Goal: Transaction & Acquisition: Purchase product/service

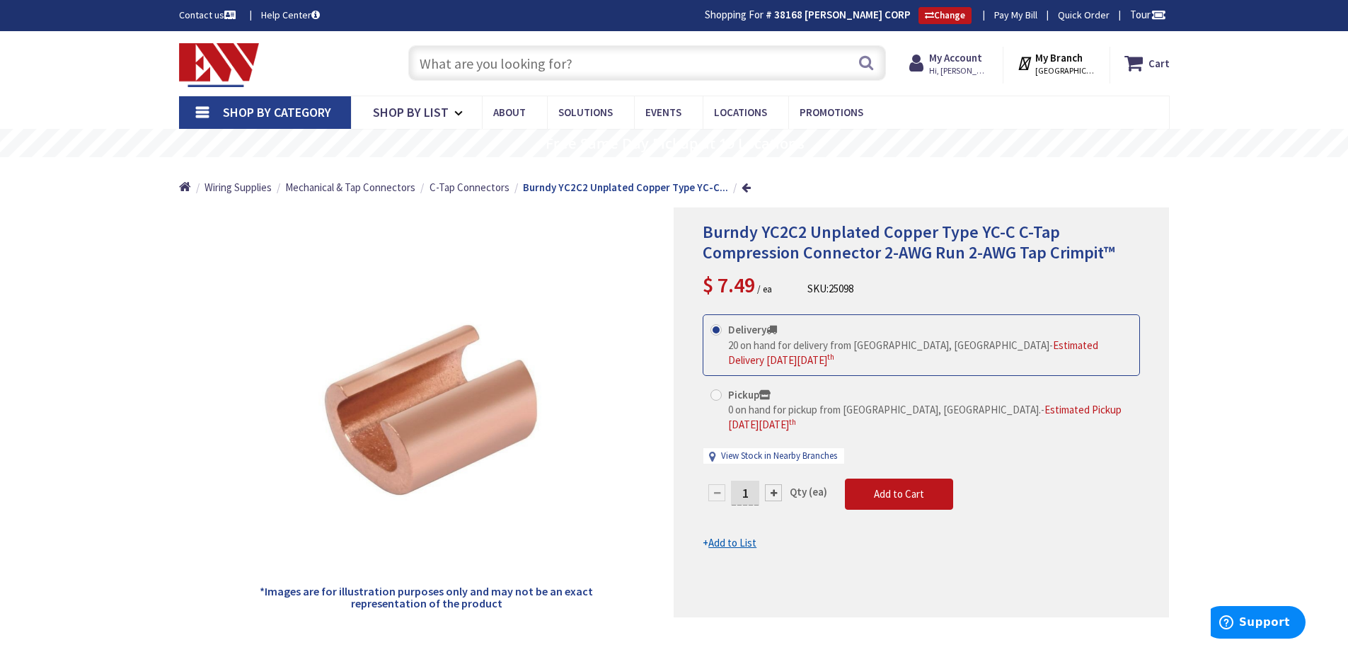
drag, startPoint x: 0, startPoint y: 0, endPoint x: 588, endPoint y: 68, distance: 592.0
click at [589, 65] on input "text" at bounding box center [647, 62] width 478 height 35
drag, startPoint x: 581, startPoint y: 23, endPoint x: 560, endPoint y: 61, distance: 43.4
click at [565, 74] on input "text" at bounding box center [647, 62] width 478 height 35
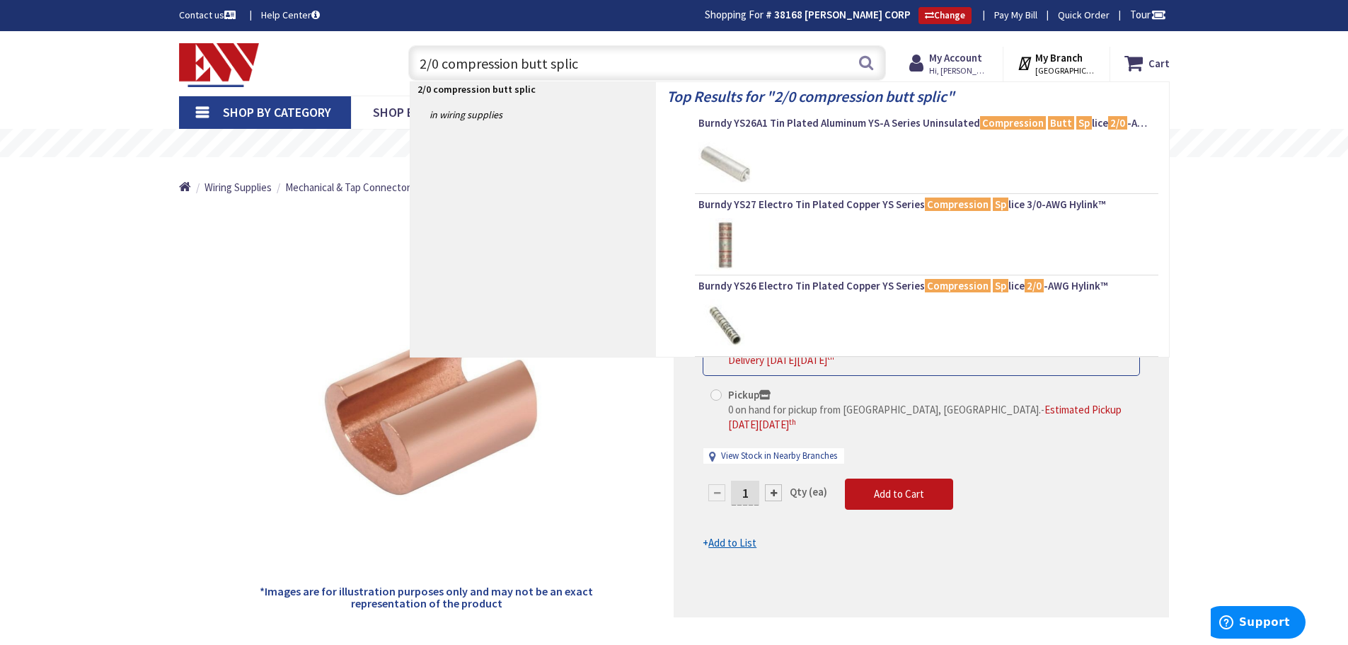
type input "2/0 compression butt splice"
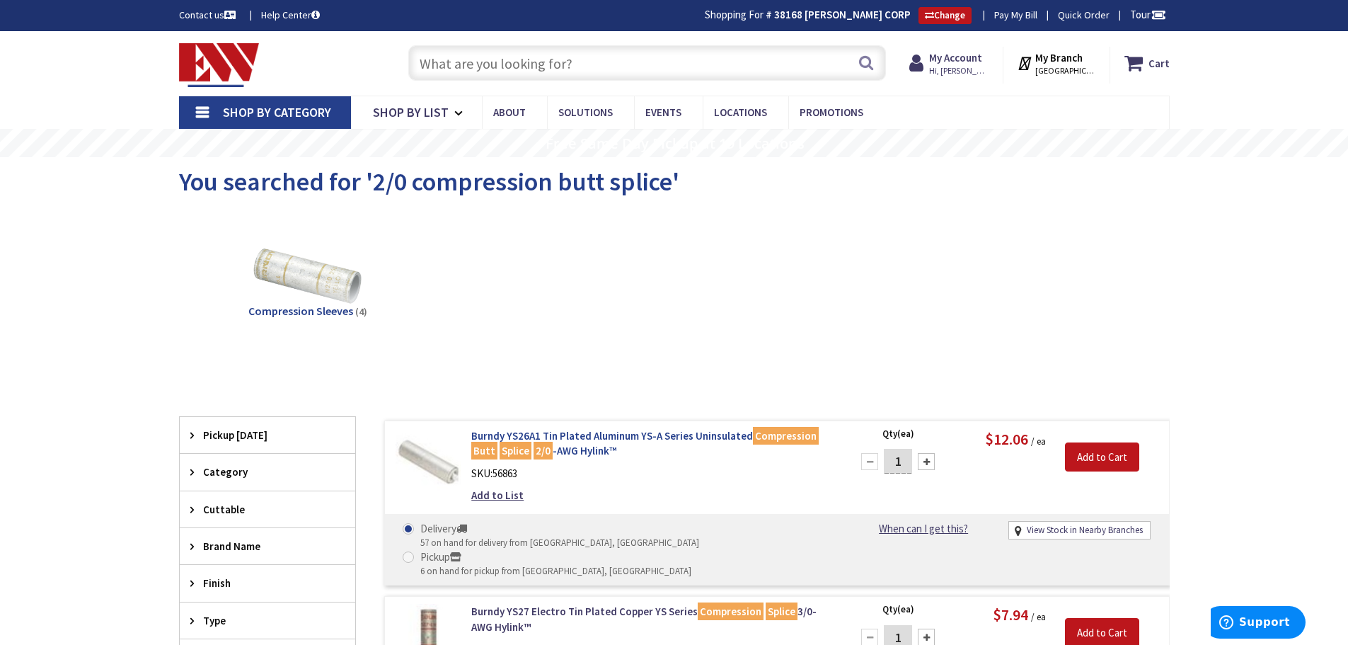
scroll to position [71, 0]
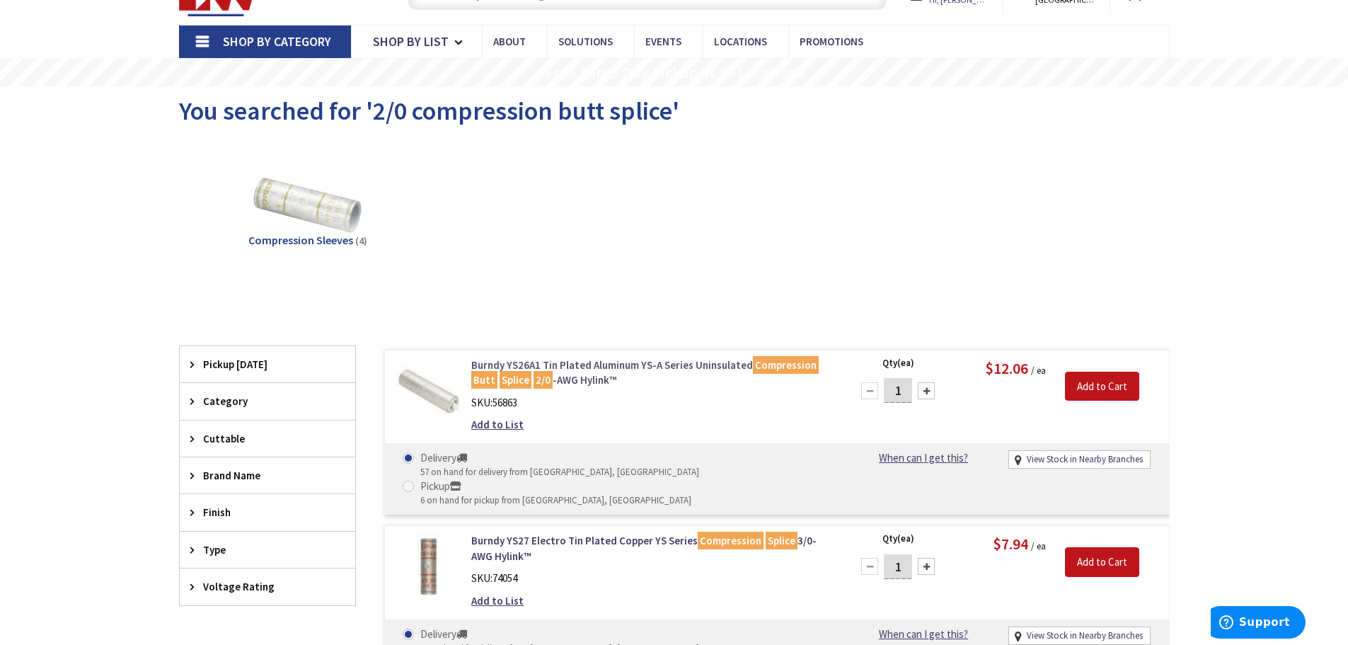
click at [582, 364] on link "Burndy YS26A1 Tin Plated Aluminum YS-A Series Uninsulated Compression Butt Spli…" at bounding box center [651, 372] width 360 height 30
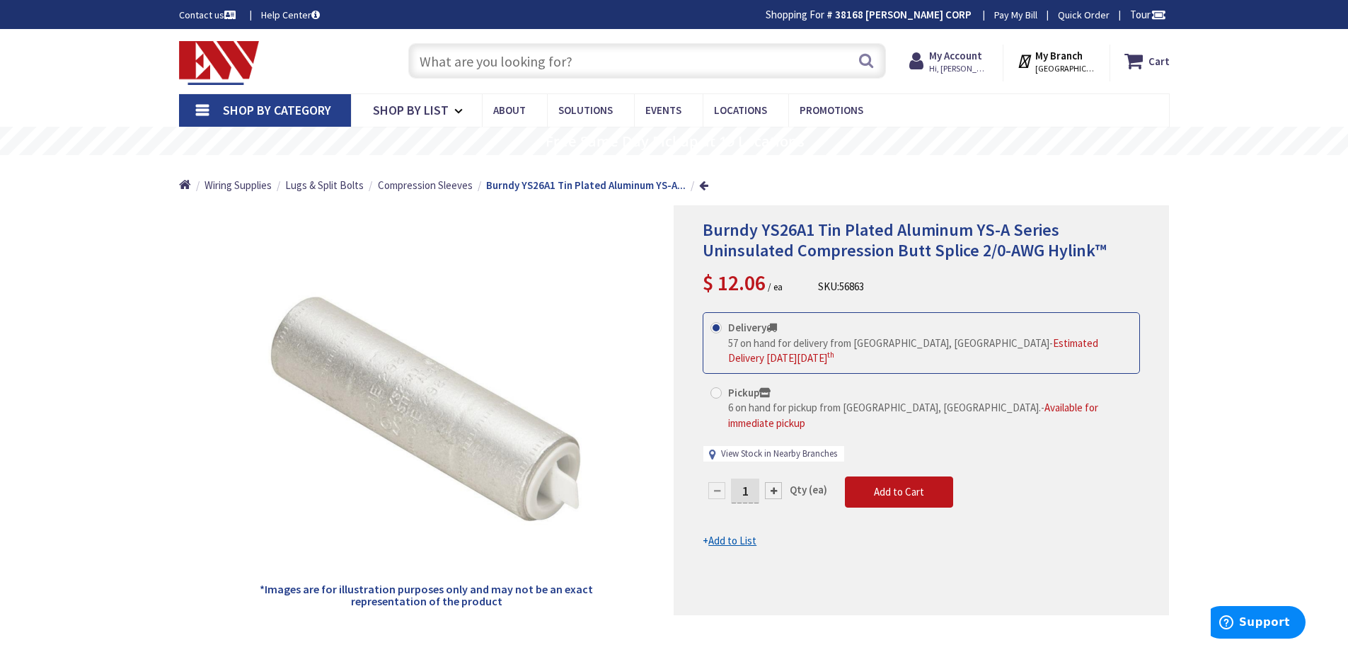
click at [788, 447] on link "View Stock in Nearby Branches" at bounding box center [779, 453] width 116 height 13
select select "data-availability"
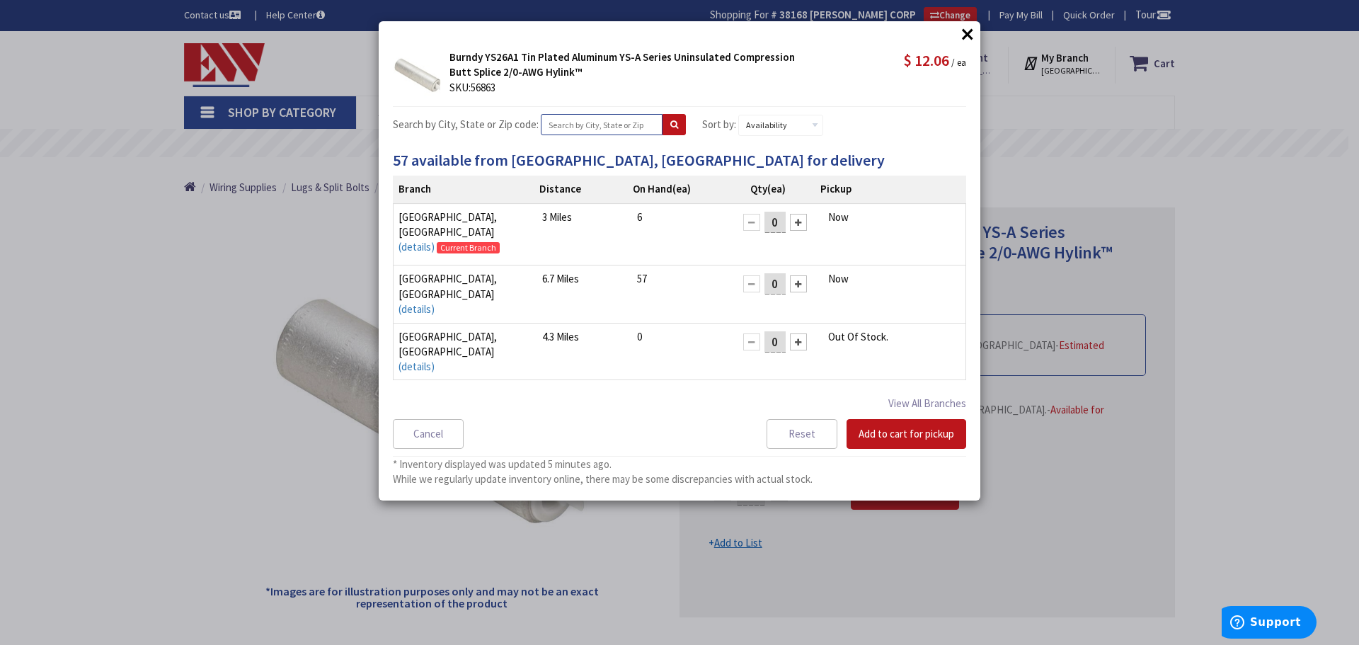
click at [558, 131] on input "text" at bounding box center [602, 124] width 122 height 21
type input "Stamford, CT"
click at [670, 125] on icon at bounding box center [674, 124] width 8 height 8
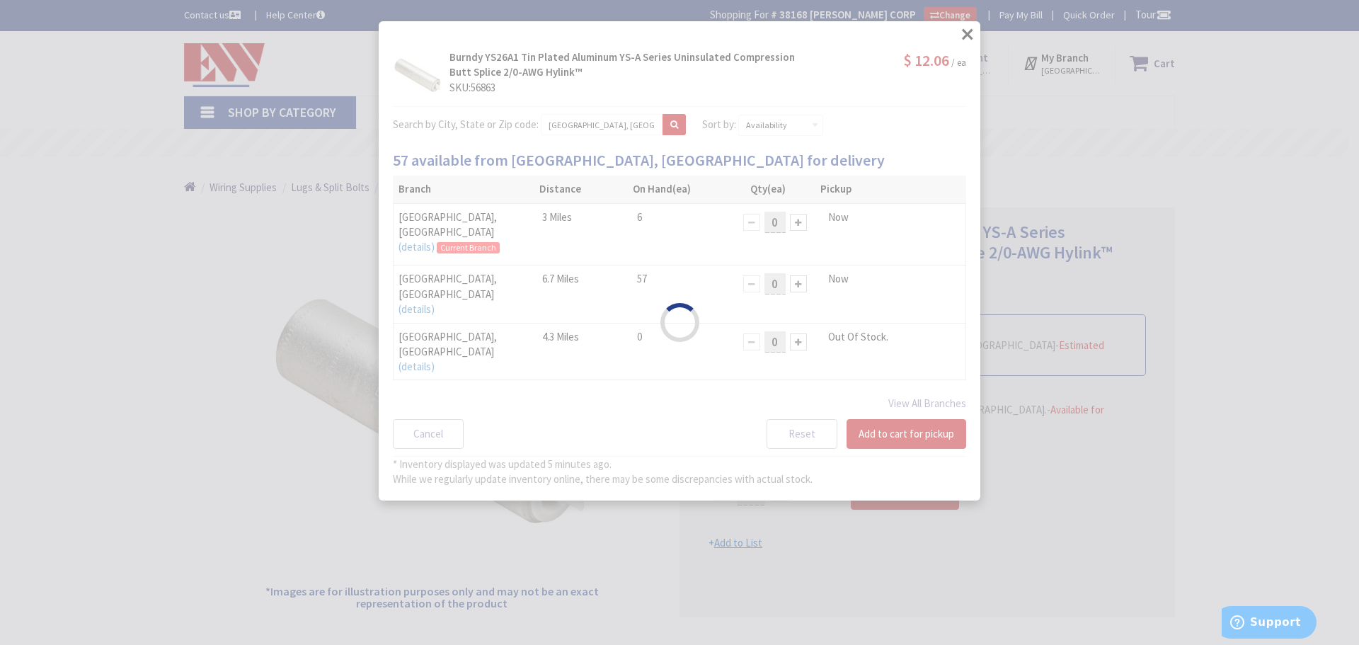
select select "data-availability"
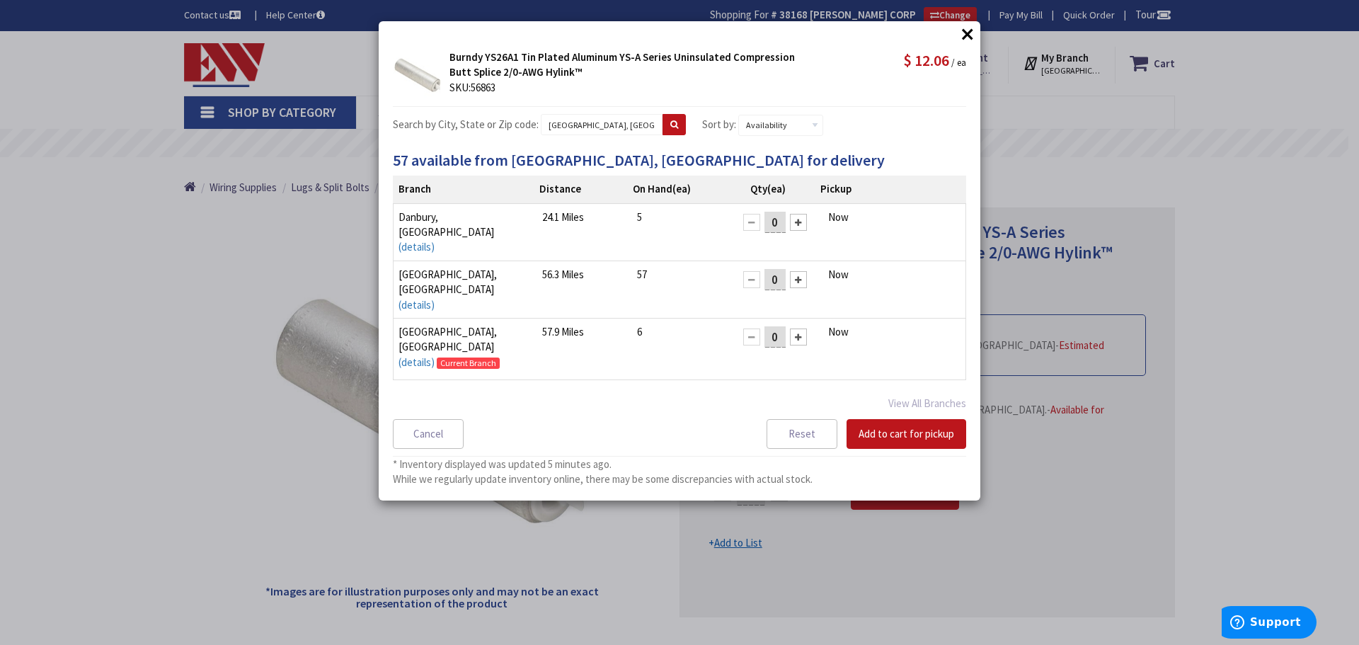
click at [790, 328] on div at bounding box center [798, 336] width 17 height 17
click at [153, 263] on div "× × Burndy YS26A1 Tin Plated Aluminum YS-A Series Uninsulated Compression Butt …" at bounding box center [679, 322] width 1359 height 645
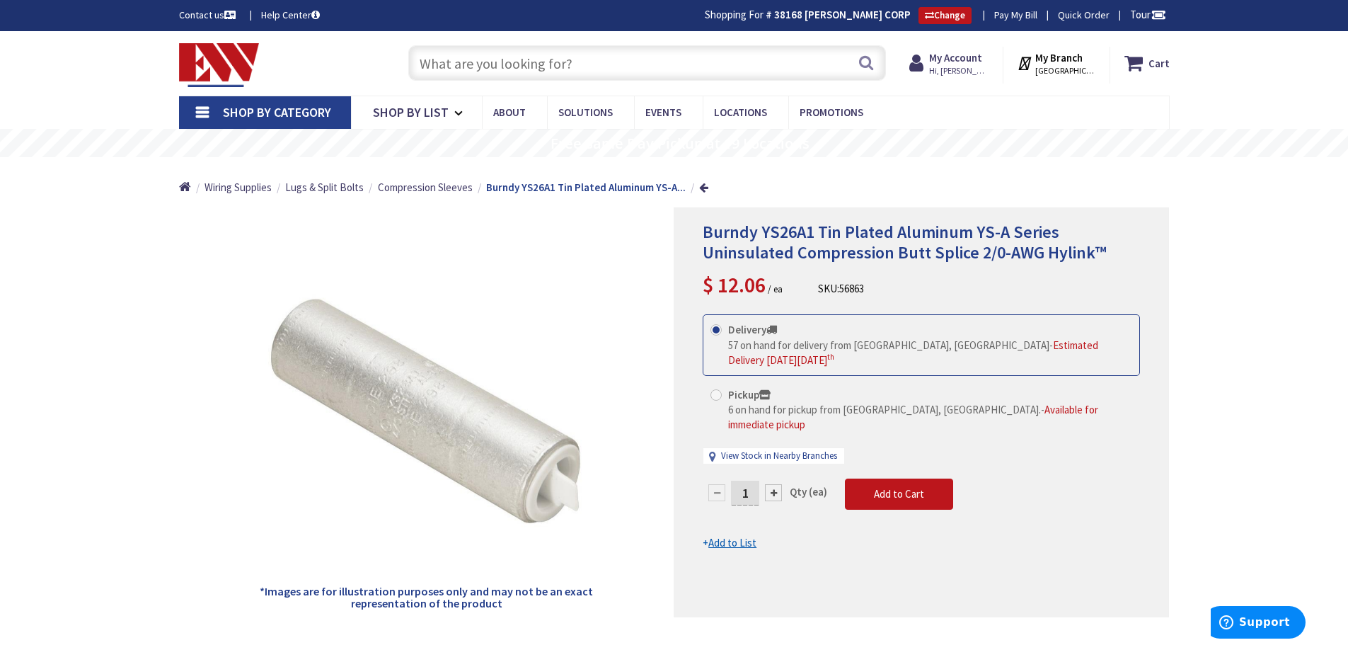
click at [457, 66] on input "text" at bounding box center [647, 62] width 478 height 35
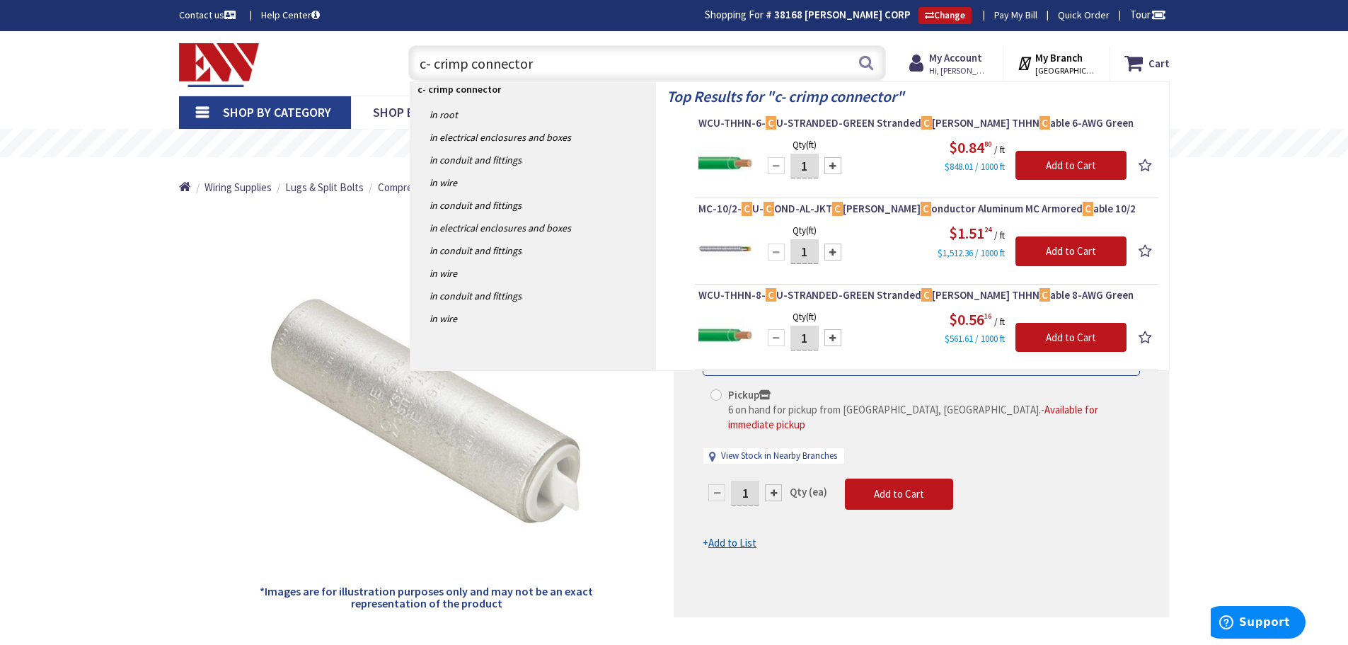
type input "c- crimp connectors"
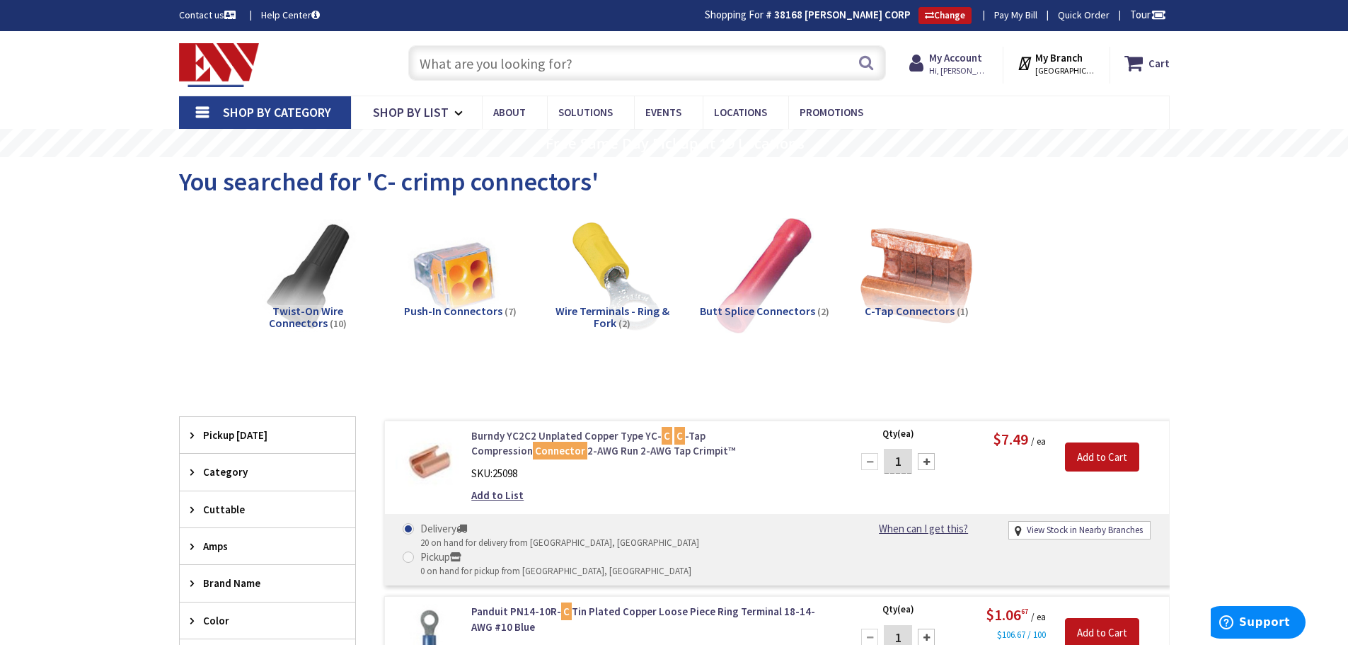
click at [516, 430] on link "Burndy YC2C2 Unplated Copper Type YC- C C -Tap Compression Connector 2-AWG Run …" at bounding box center [651, 443] width 360 height 30
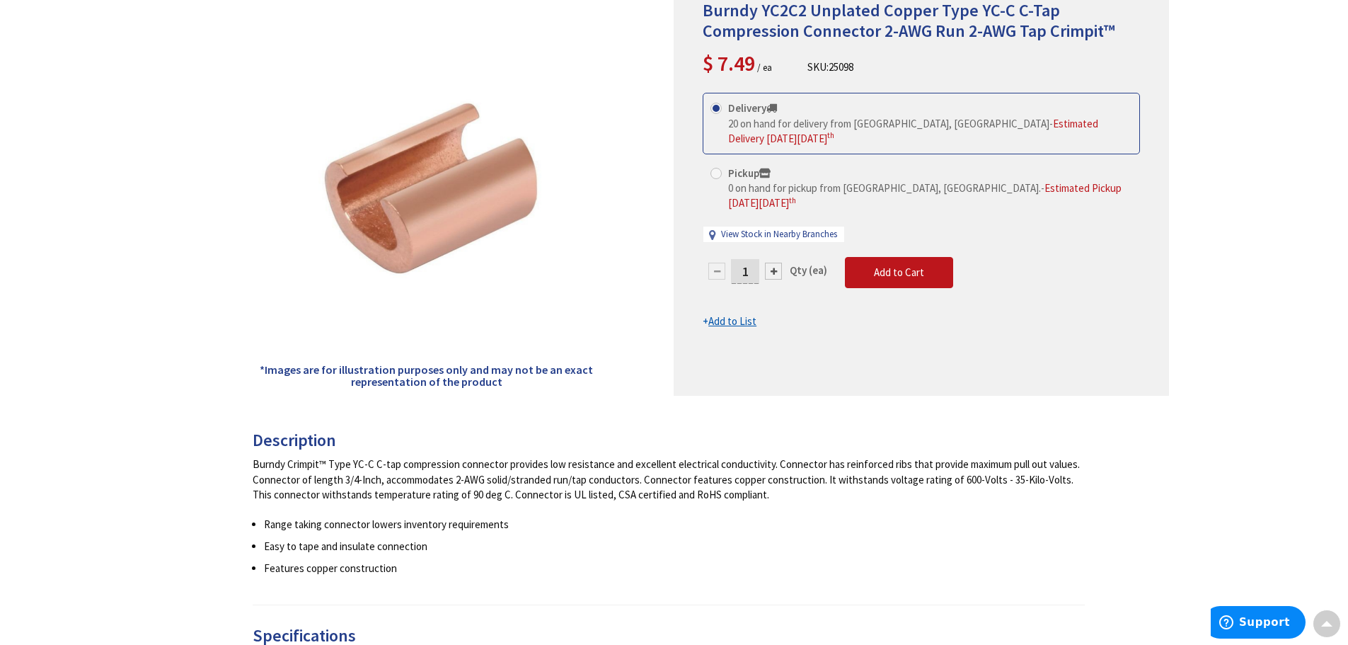
scroll to position [2, 0]
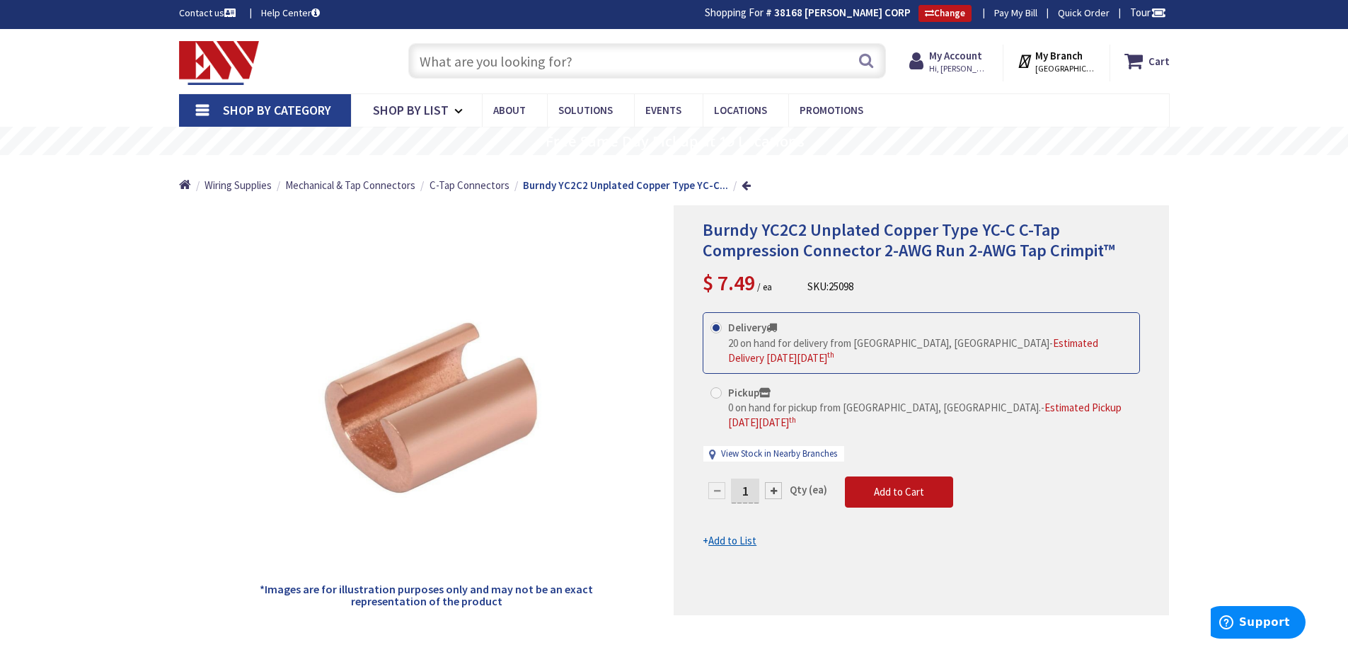
click at [495, 57] on input "text" at bounding box center [647, 60] width 478 height 35
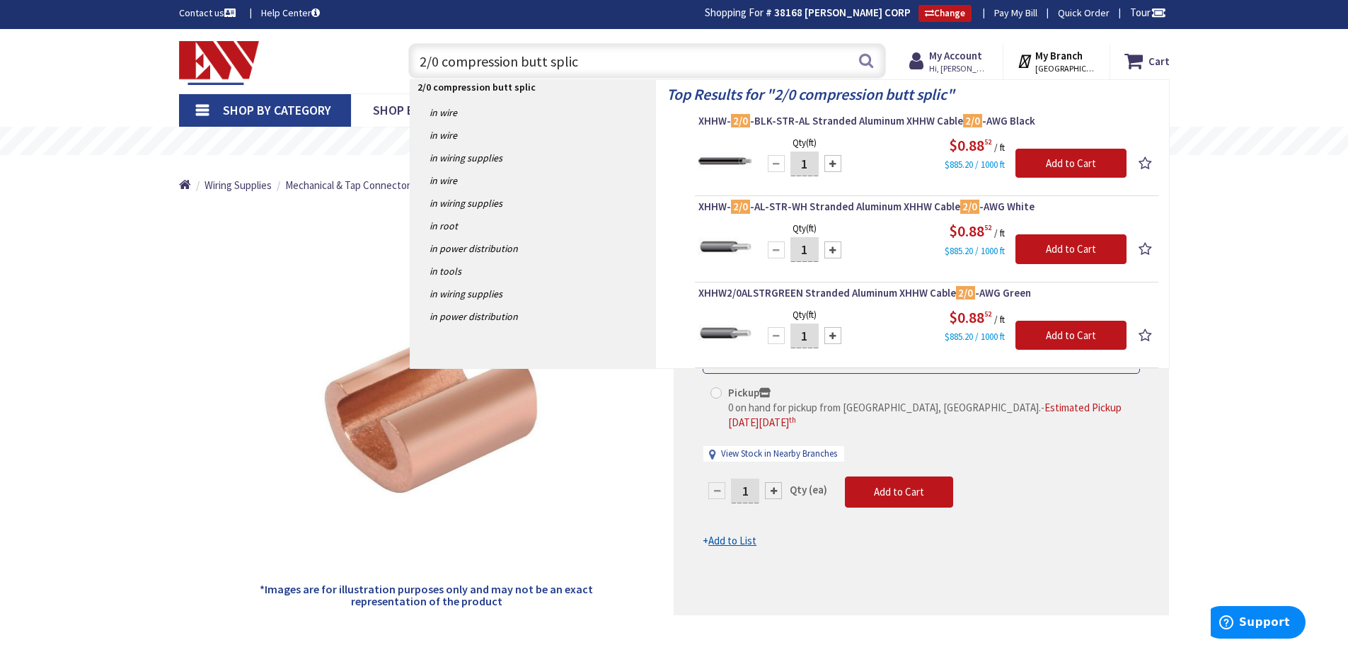
type input "2/0 compression butt splice"
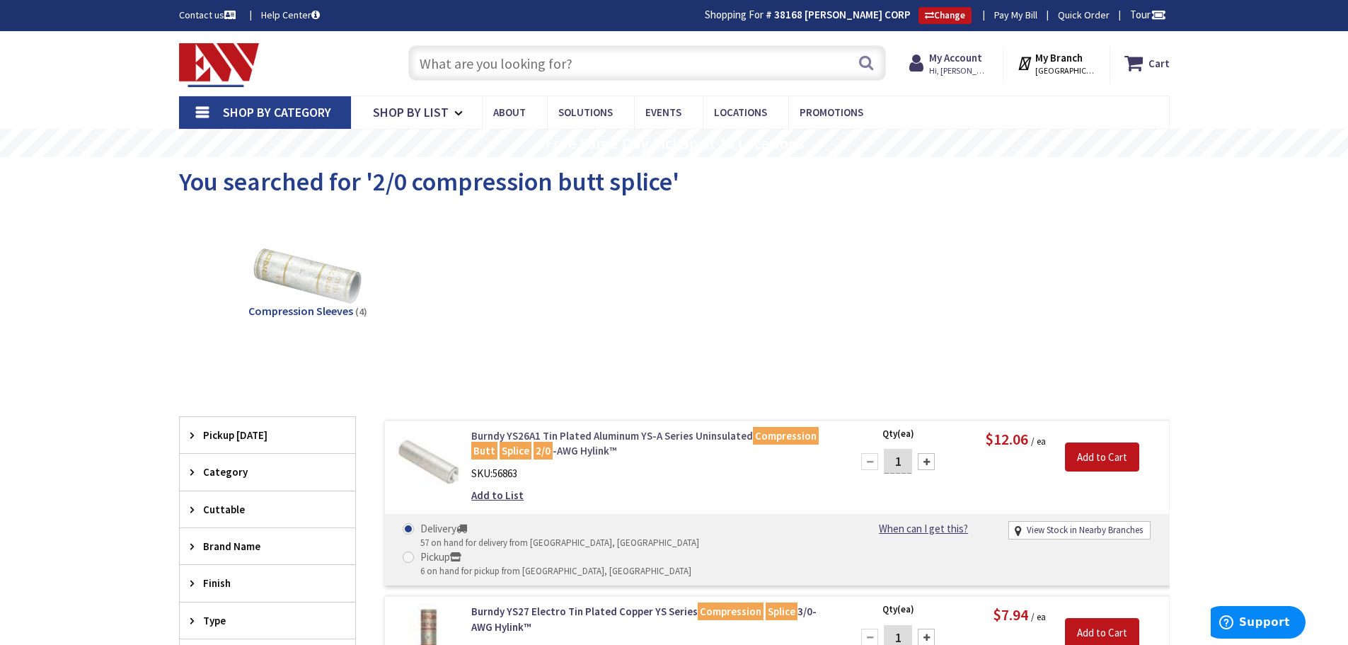
click at [577, 437] on link "Burndy YS26A1 Tin Plated Aluminum YS-A Series Uninsulated Compression Butt Spli…" at bounding box center [651, 443] width 360 height 30
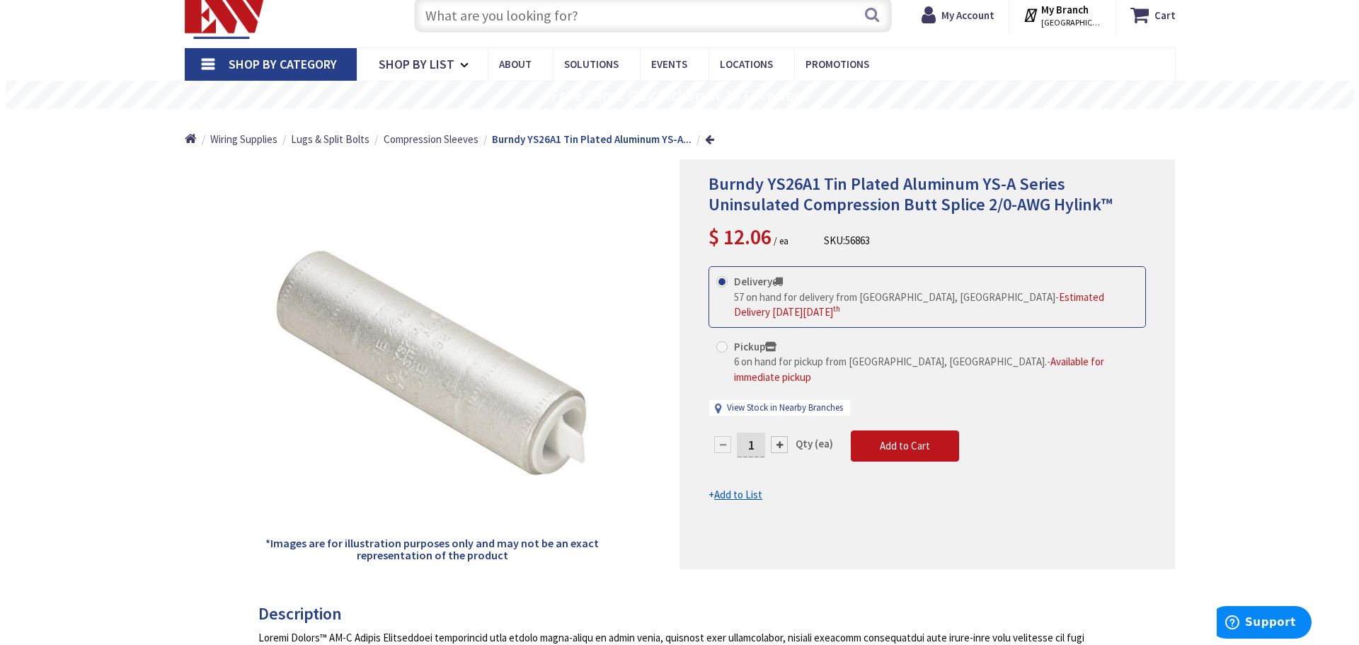
scroll to position [71, 0]
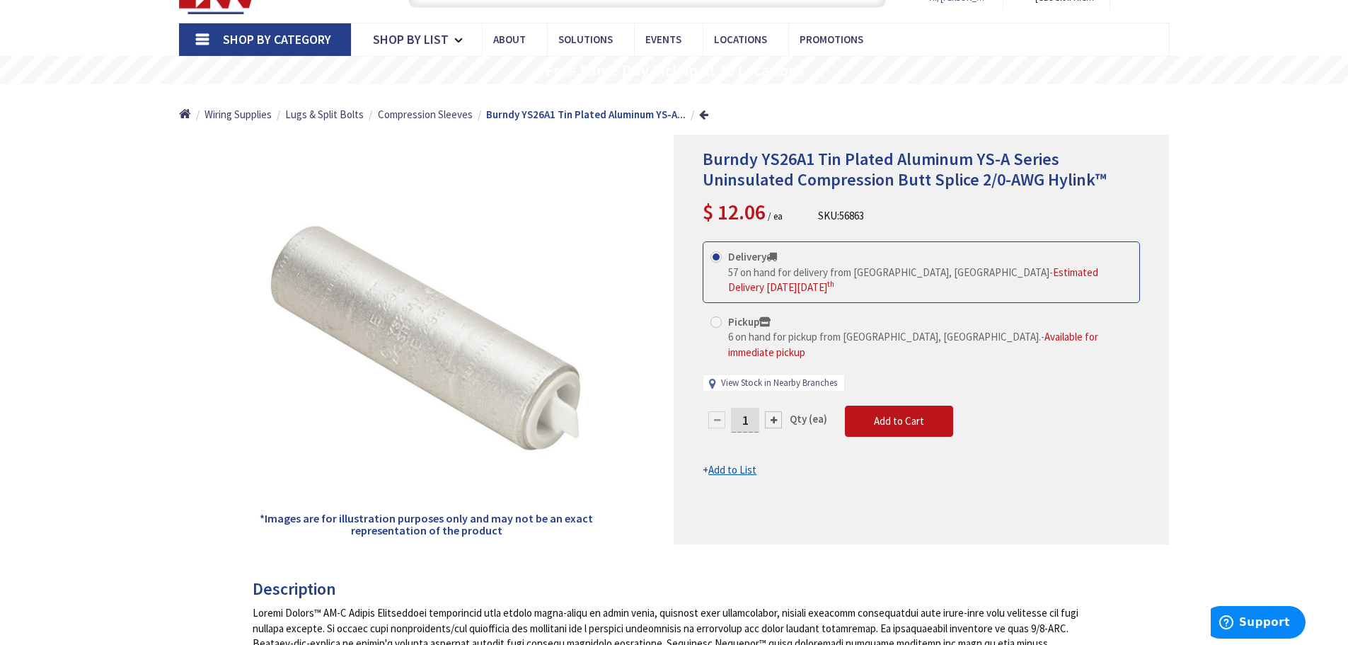
click at [778, 376] on link "View Stock in Nearby Branches" at bounding box center [779, 382] width 116 height 13
select select "data-availability"
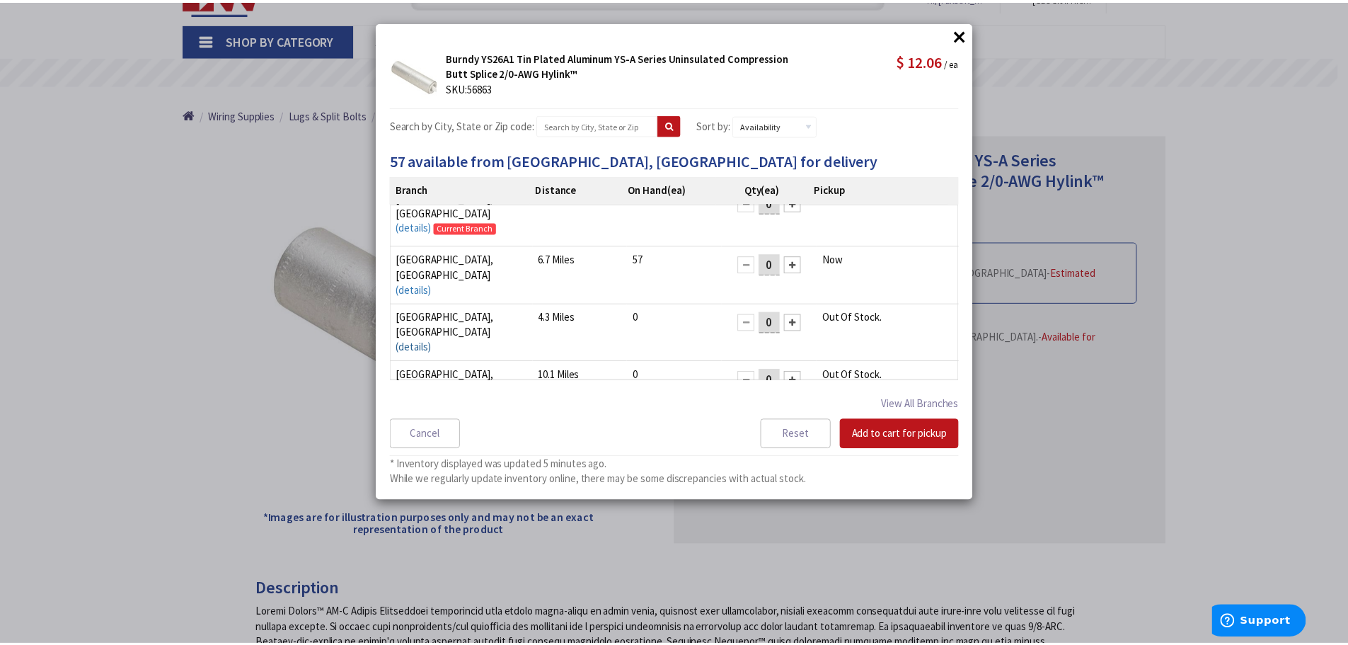
scroll to position [0, 0]
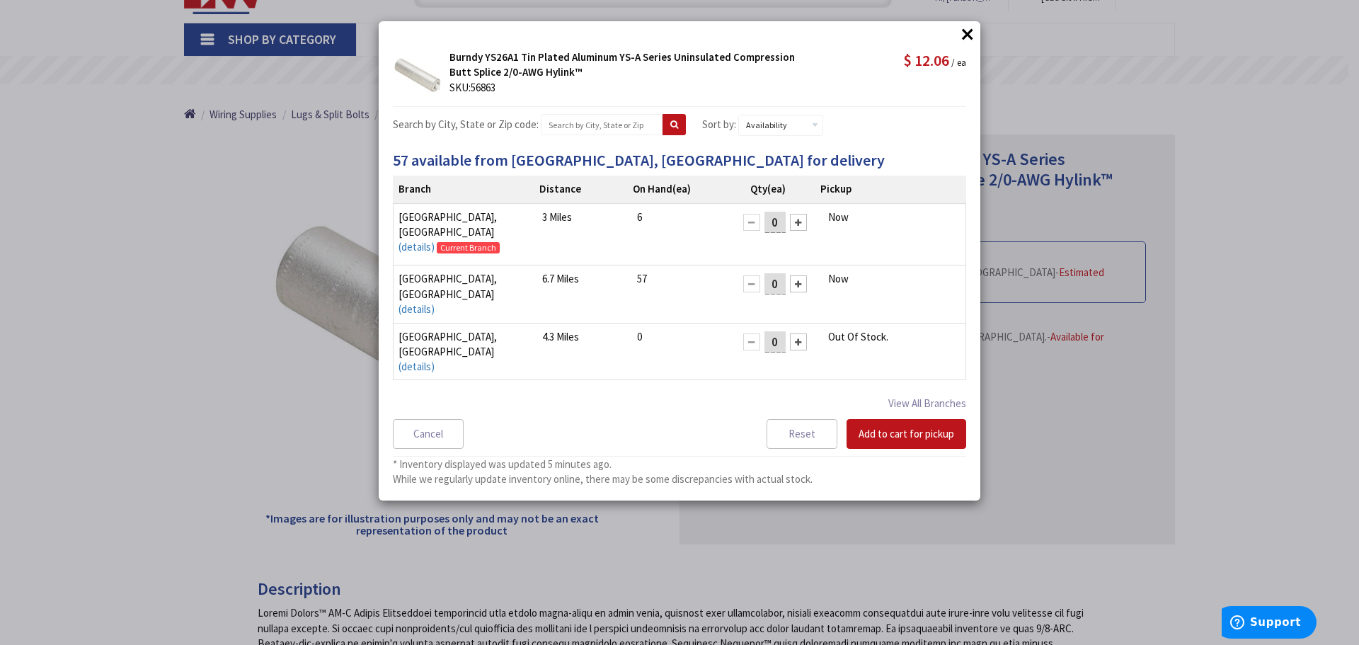
click at [155, 299] on div "× × Burndy YS26A1 Tin Plated Aluminum YS-A Series Uninsulated Compression Butt …" at bounding box center [679, 322] width 1359 height 645
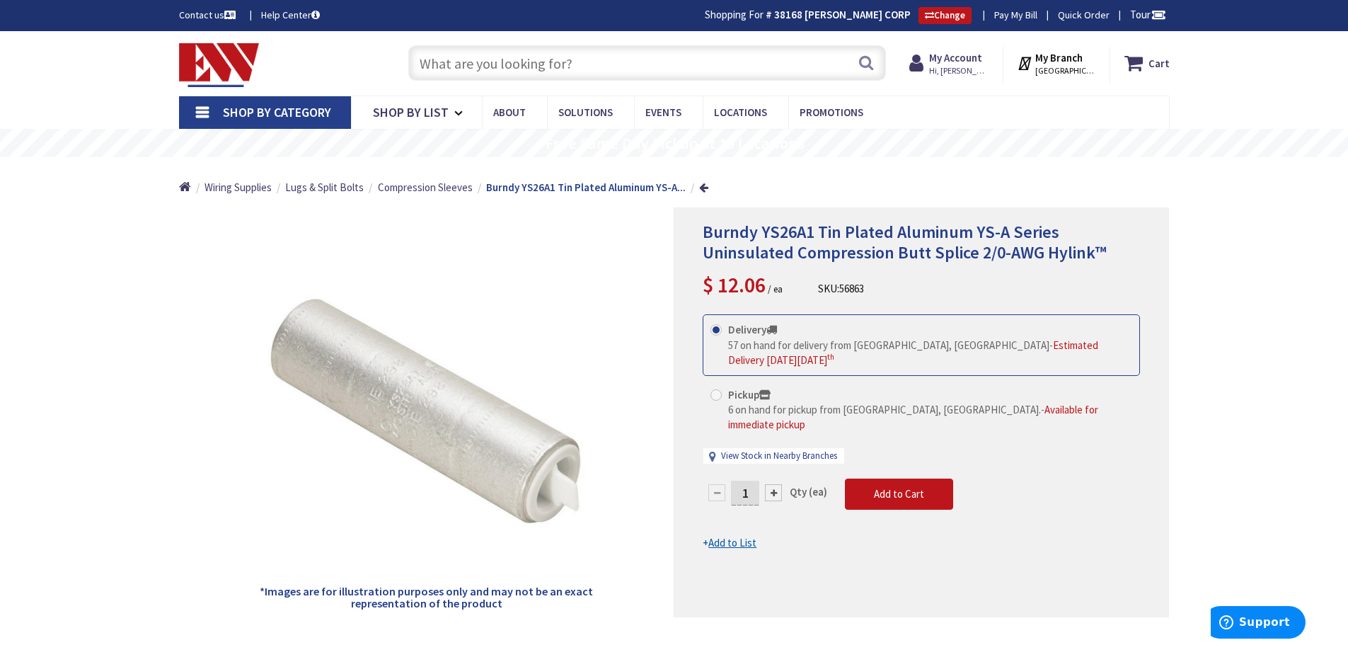
click at [713, 389] on span at bounding box center [716, 394] width 11 height 11
click at [714, 390] on input "Pickup 6 on hand for pickup from New Britain, CT. - Available for immediate pic…" at bounding box center [718, 394] width 9 height 9
radio input "true"
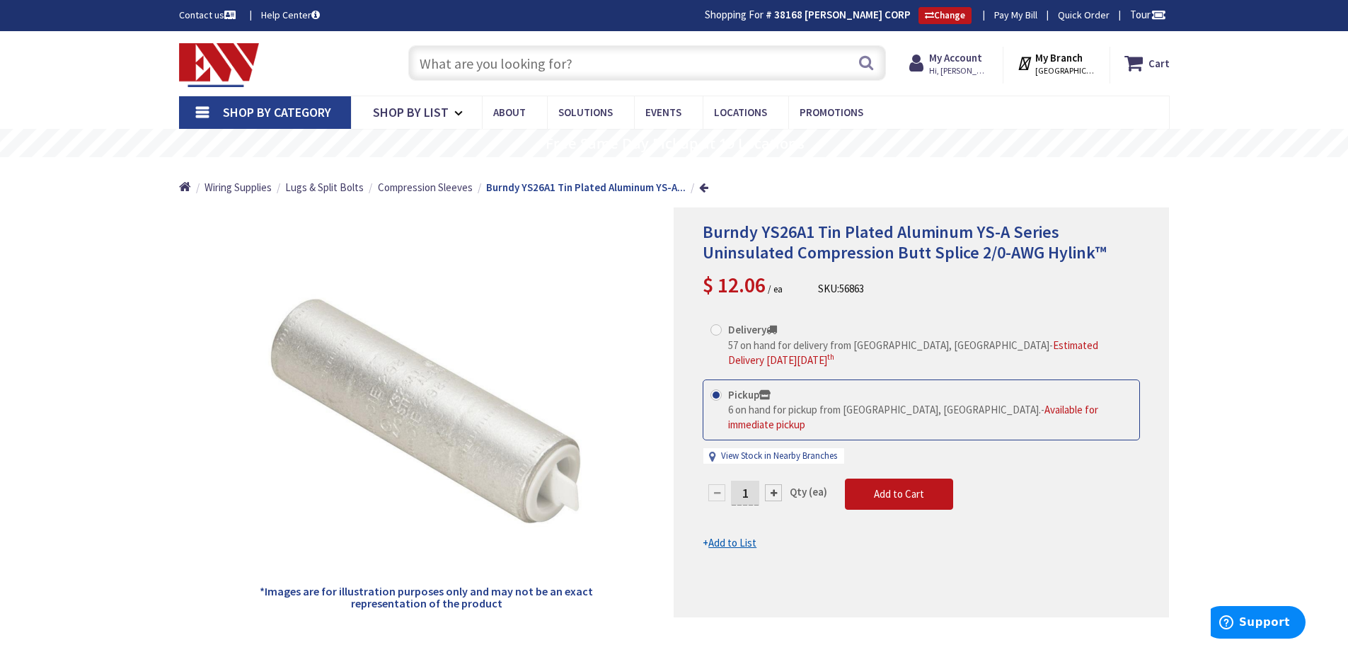
click at [784, 448] on div "View Stock in Nearby Branches" at bounding box center [773, 456] width 141 height 16
click at [786, 449] on link "View Stock in Nearby Branches" at bounding box center [779, 455] width 116 height 13
select select "data-availability"
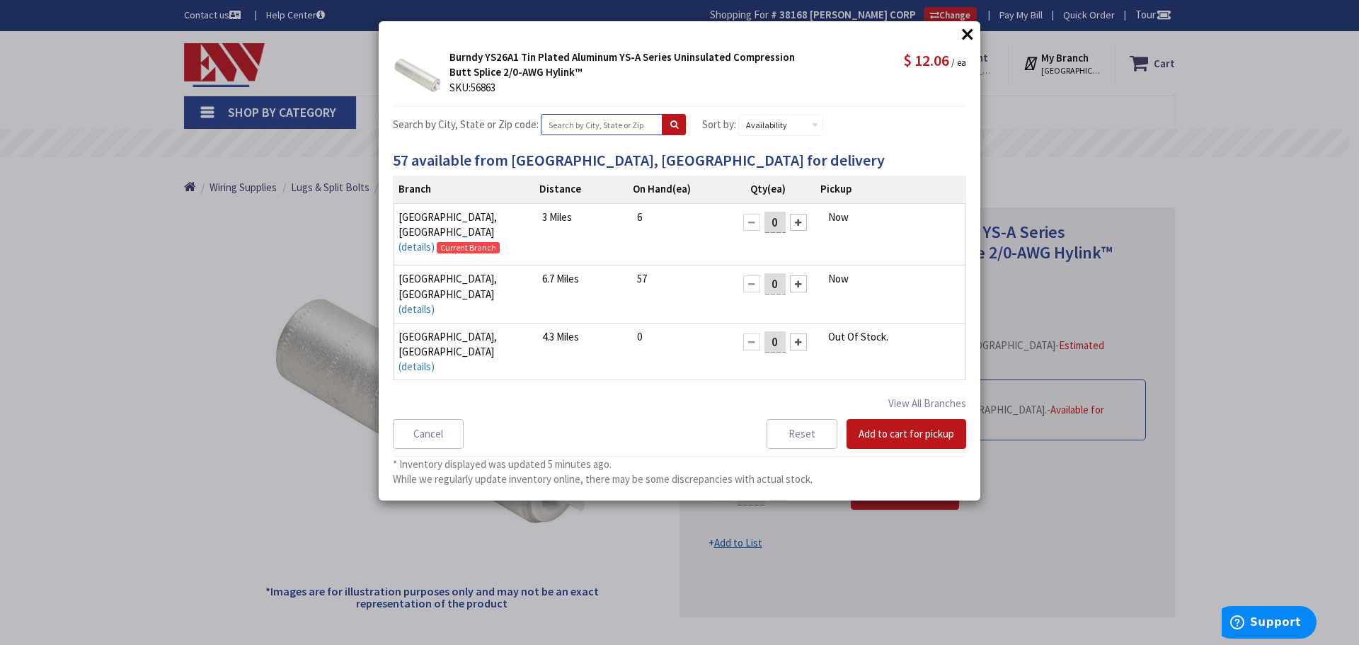
click at [599, 124] on input "text" at bounding box center [602, 124] width 122 height 21
type input "stamford, CT"
click at [665, 130] on button at bounding box center [673, 124] width 23 height 21
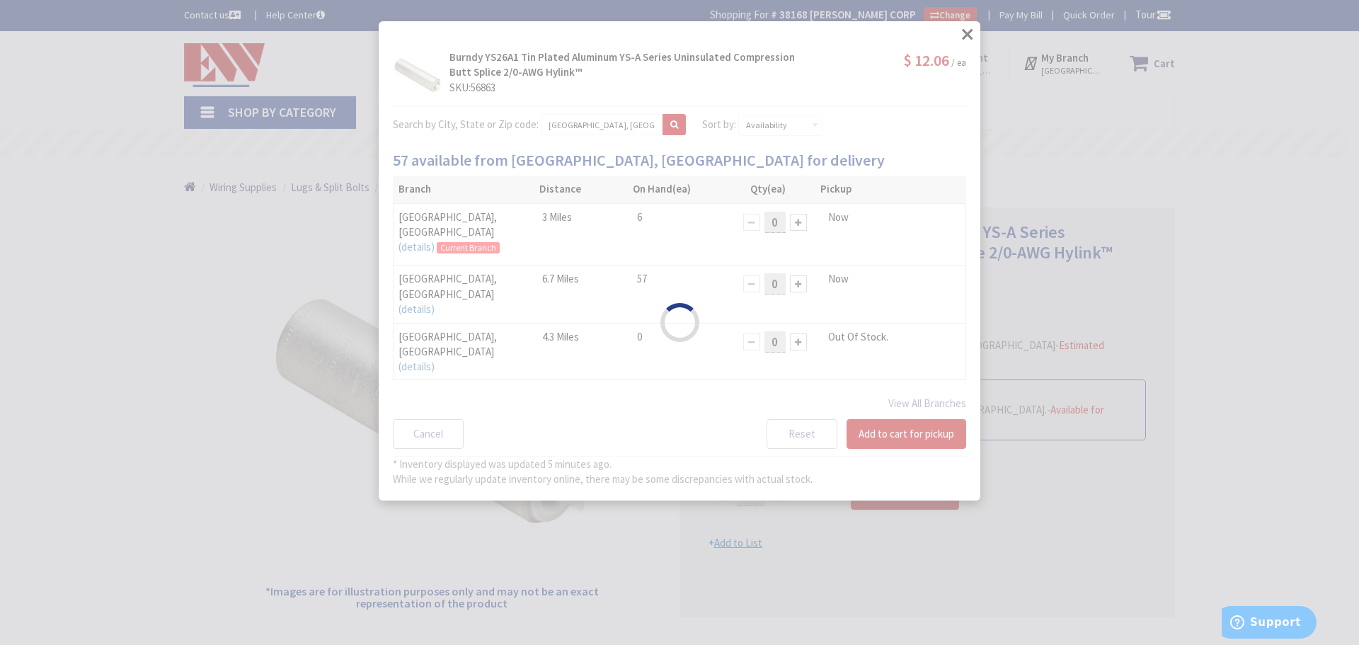
select select "data-availability"
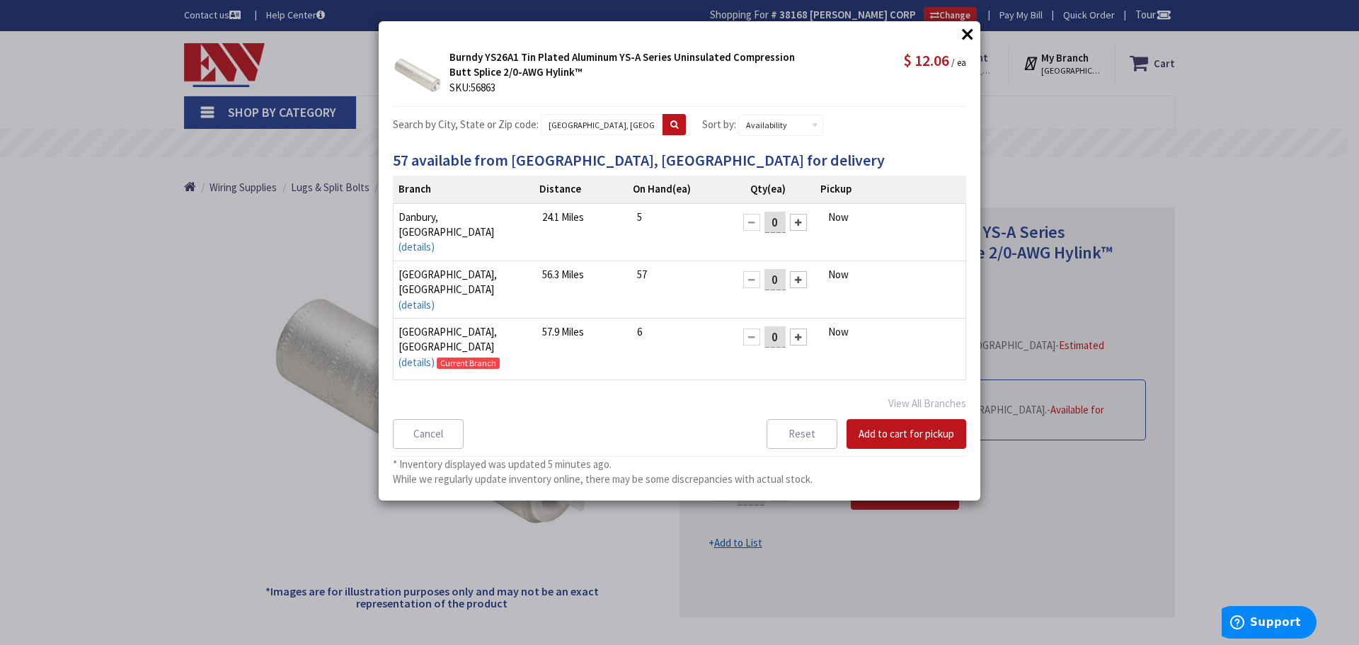
click at [790, 328] on div at bounding box center [798, 336] width 17 height 17
drag, startPoint x: 933, startPoint y: 439, endPoint x: 924, endPoint y: 445, distance: 11.8
click at [931, 440] on button "Add to cart for pickup" at bounding box center [906, 434] width 120 height 30
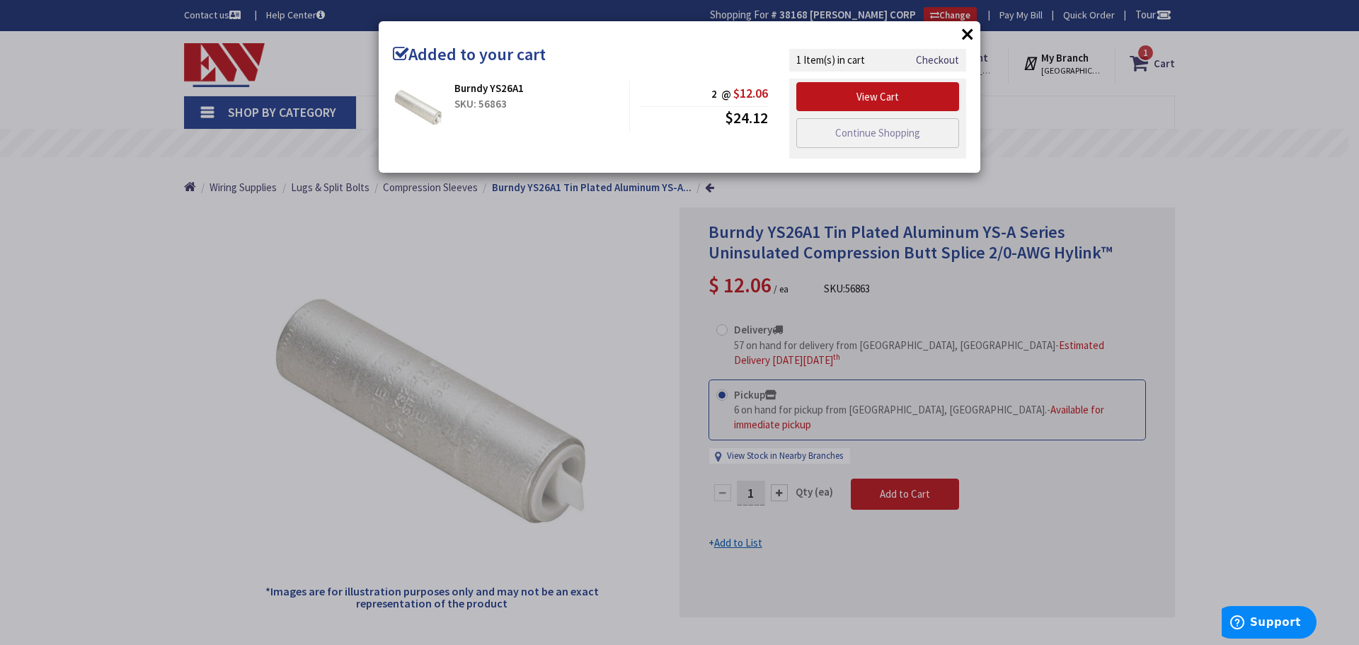
click at [966, 31] on button "×" at bounding box center [967, 33] width 21 height 21
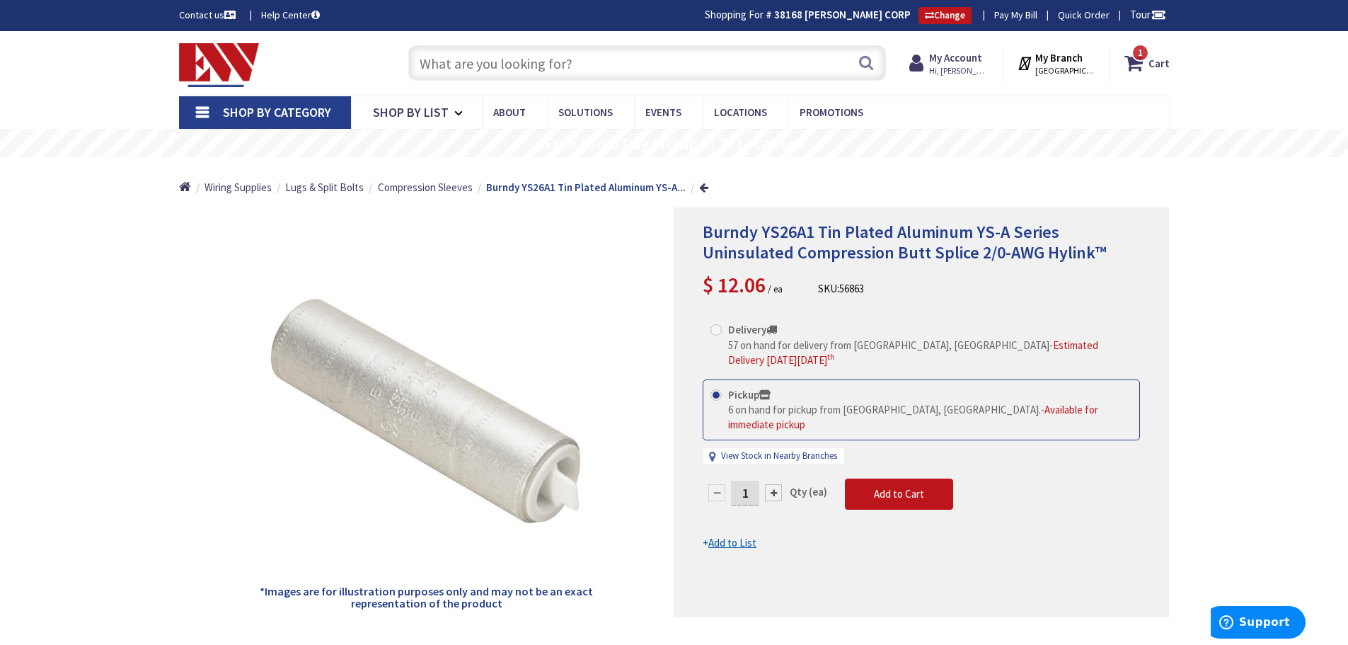
click at [517, 66] on input "text" at bounding box center [647, 62] width 478 height 35
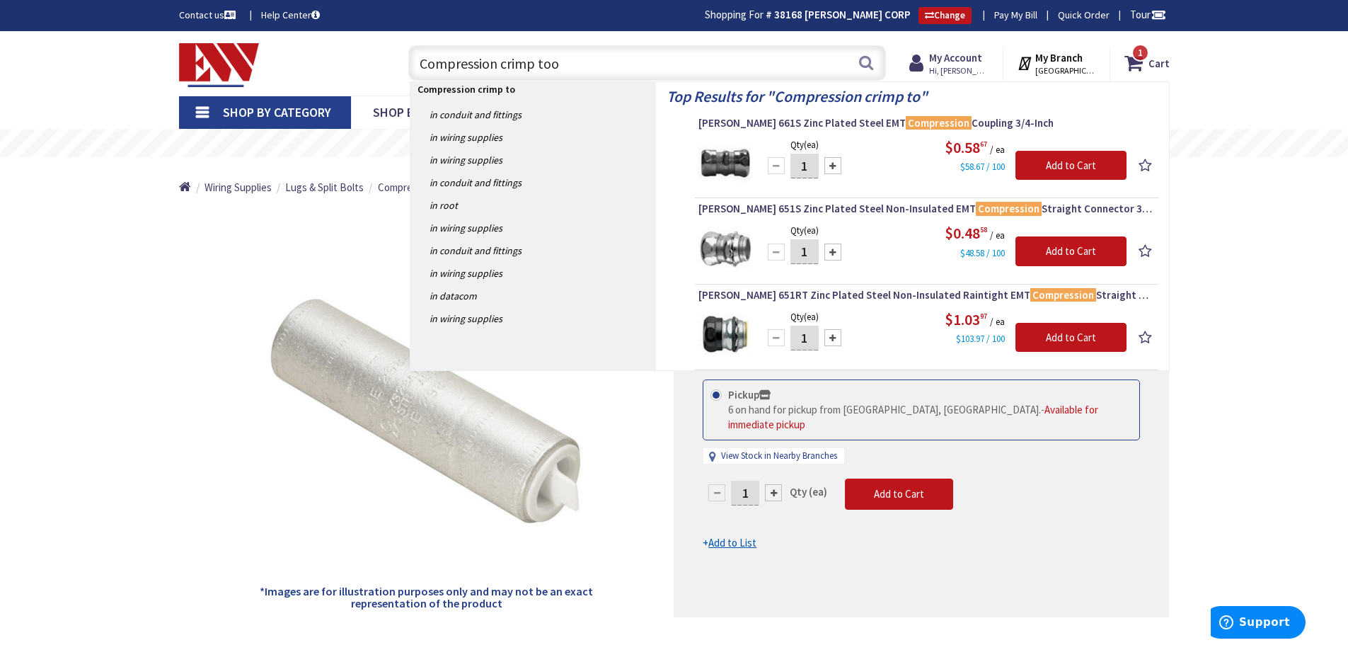
type input "Compression crimp tool"
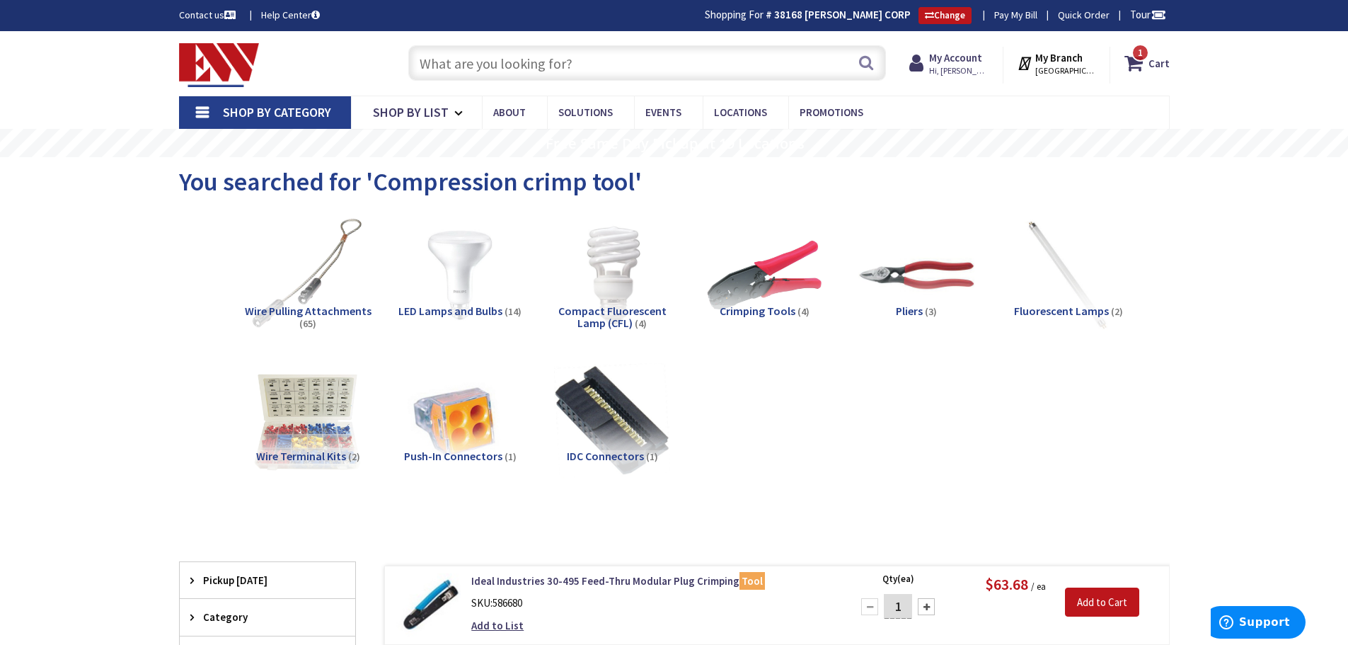
click at [509, 64] on input "text" at bounding box center [647, 62] width 478 height 35
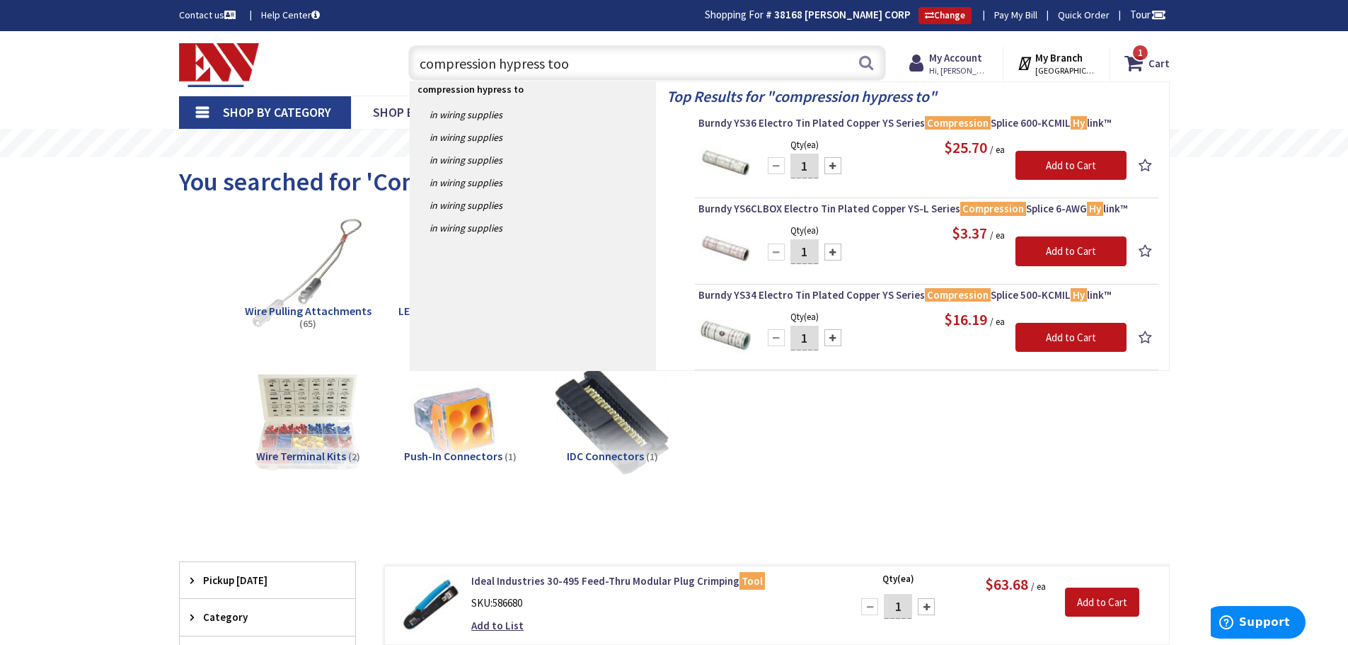
type input "compression hypress tool"
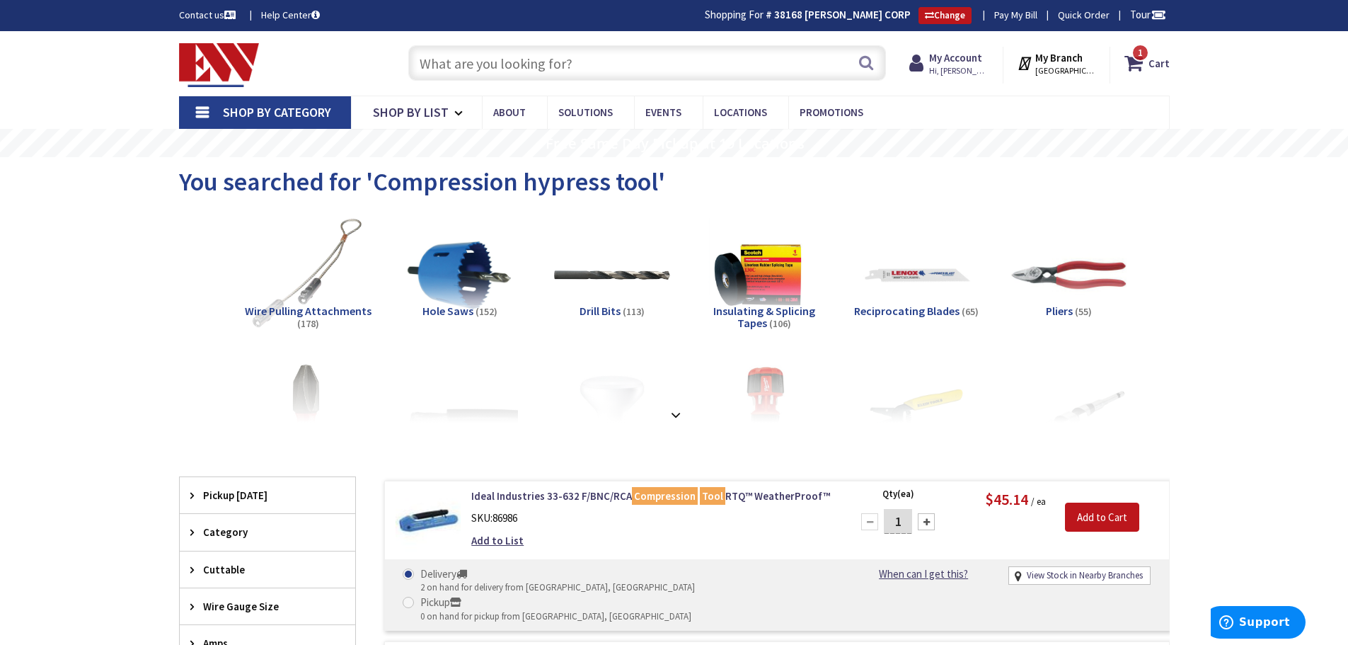
drag, startPoint x: 137, startPoint y: 323, endPoint x: 349, endPoint y: 461, distance: 252.6
click at [1155, 59] on strong "Cart" at bounding box center [1159, 62] width 21 height 25
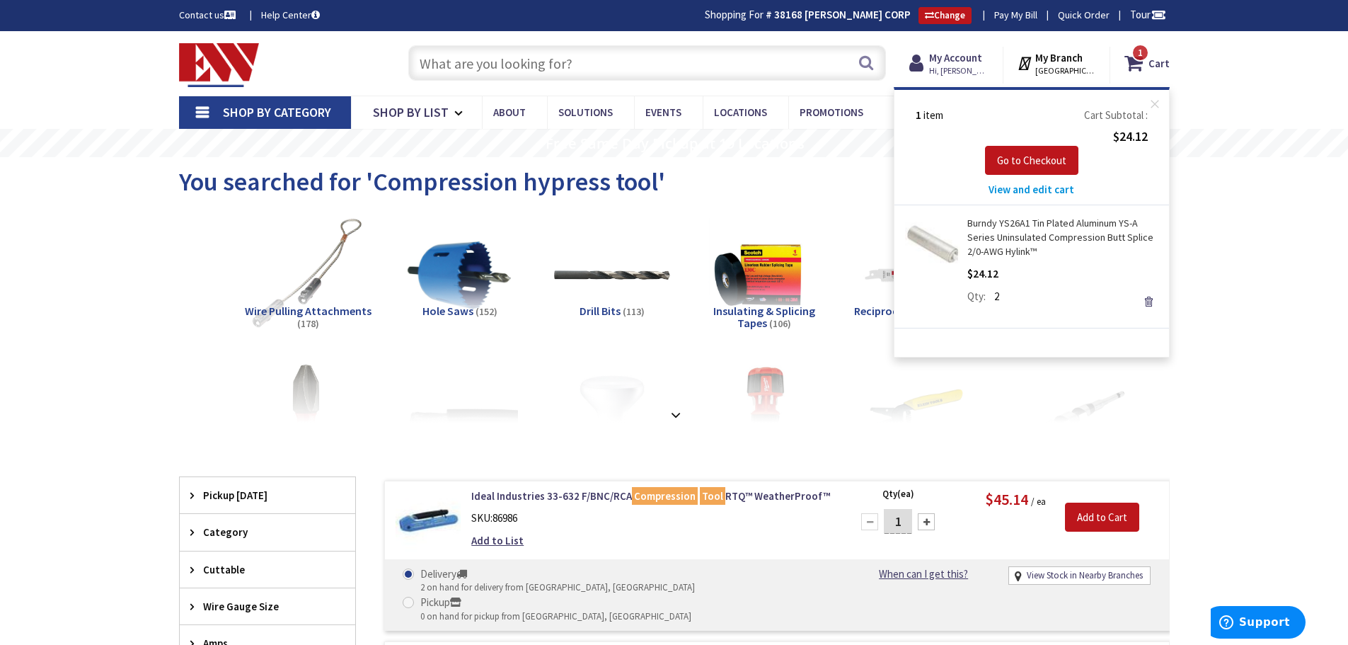
click at [928, 183] on div "View and edit cart" at bounding box center [1032, 189] width 246 height 15
click at [614, 67] on input "text" at bounding box center [647, 62] width 478 height 35
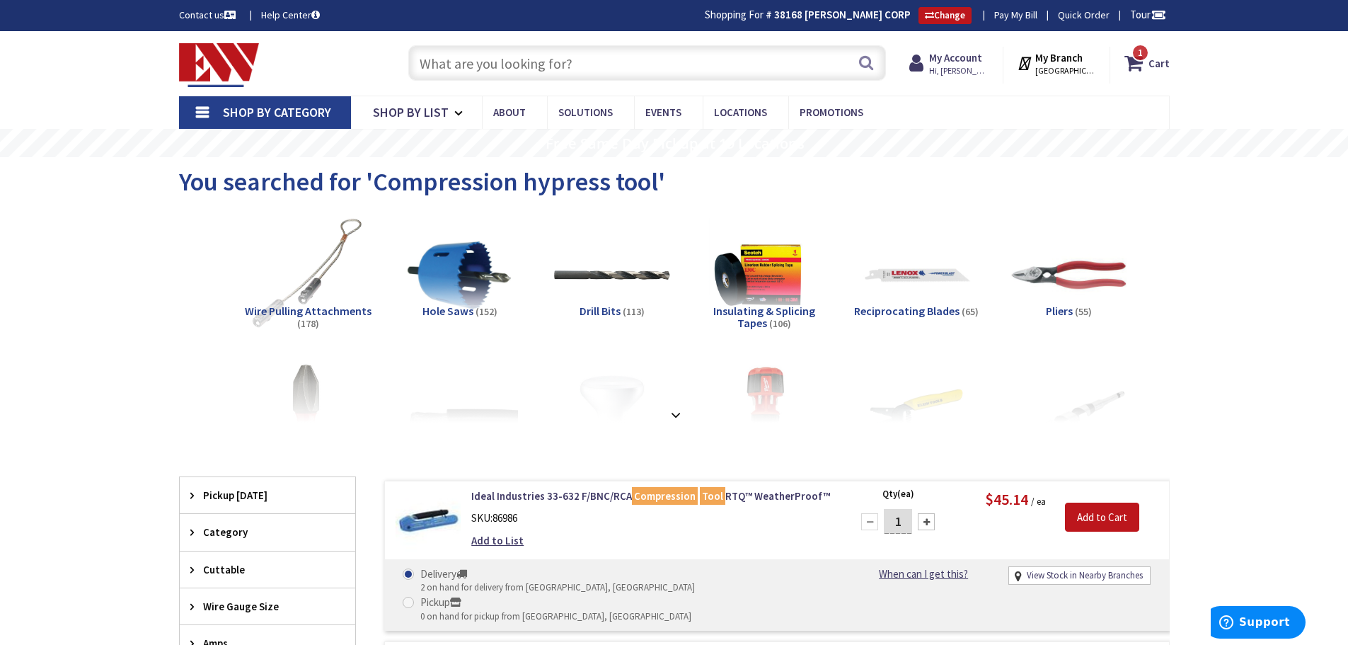
click at [580, 66] on input "text" at bounding box center [647, 62] width 478 height 35
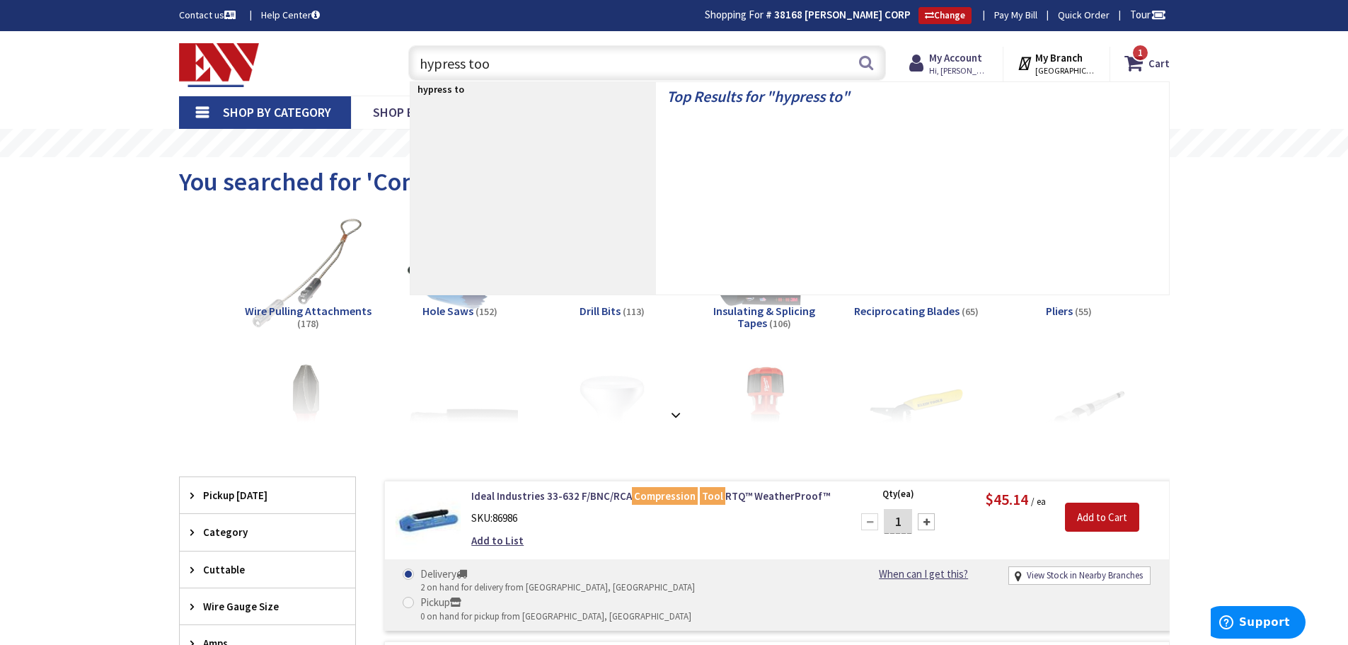
type input "hypress tool"
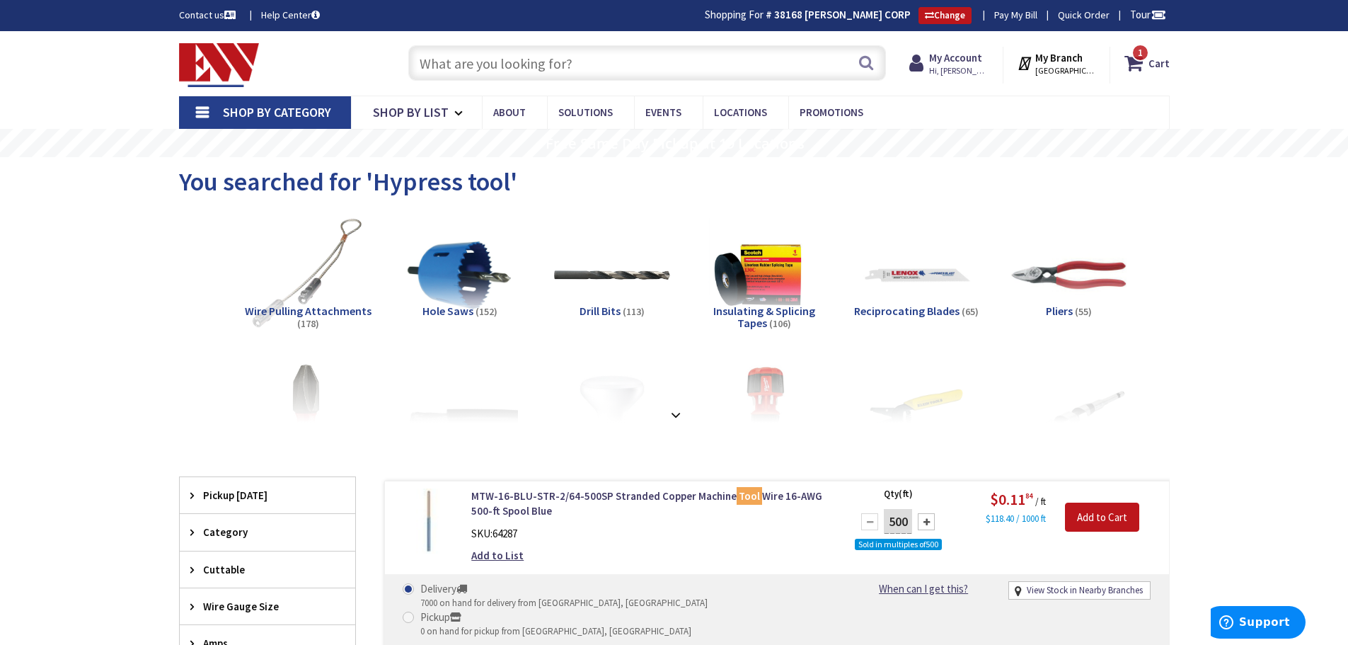
click at [558, 71] on input "text" at bounding box center [647, 62] width 478 height 35
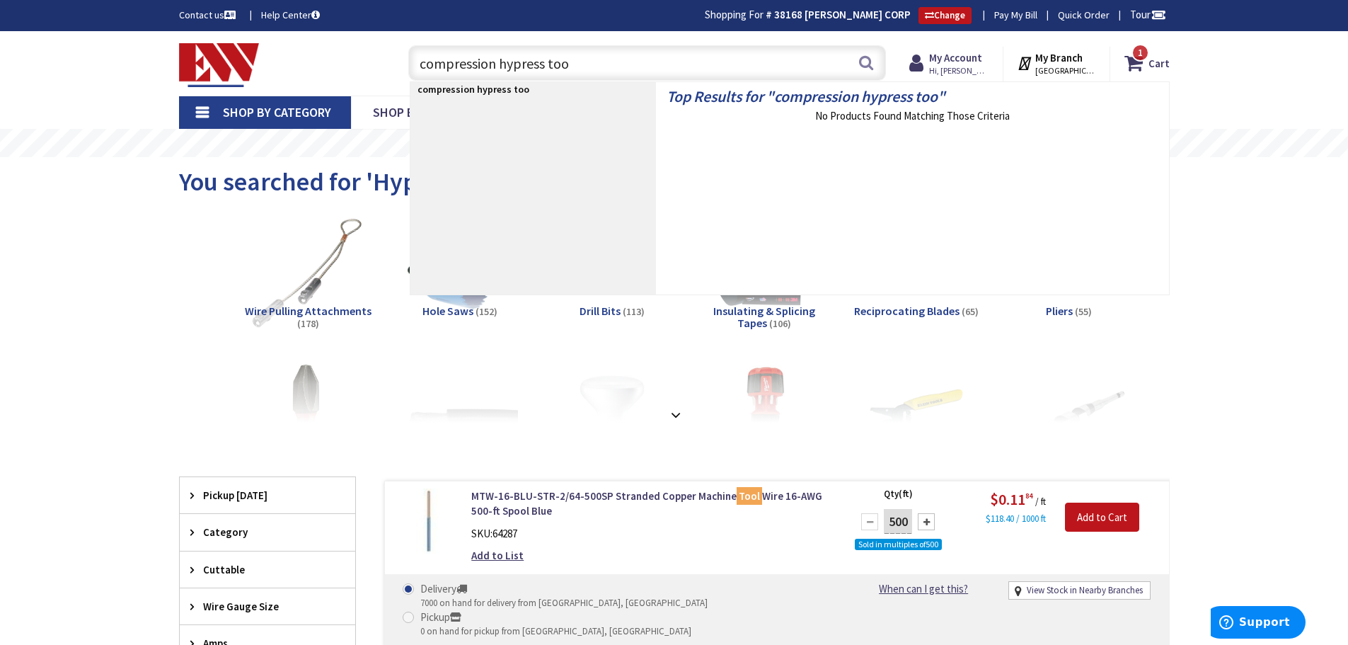
type input "compression hypress tool"
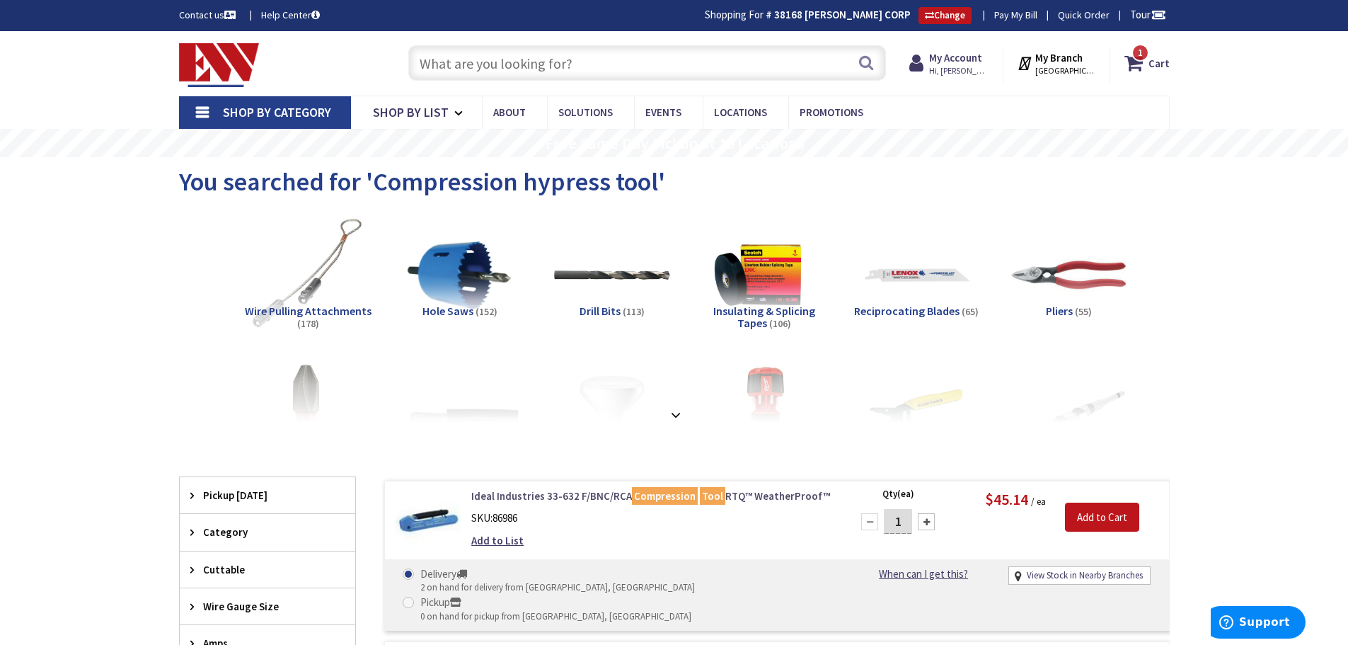
click at [524, 496] on link "Ideal Industries 33-632 F/BNC/RCA Compression Tool RTQ™ WeatherProof™" at bounding box center [651, 495] width 360 height 15
click at [1131, 47] on div "1 1 items Cart My Cart 1 Close 1 item Cart Subtotal $24.12 Go to Checkout" at bounding box center [1139, 65] width 59 height 37
click at [1129, 62] on icon at bounding box center [1136, 62] width 24 height 25
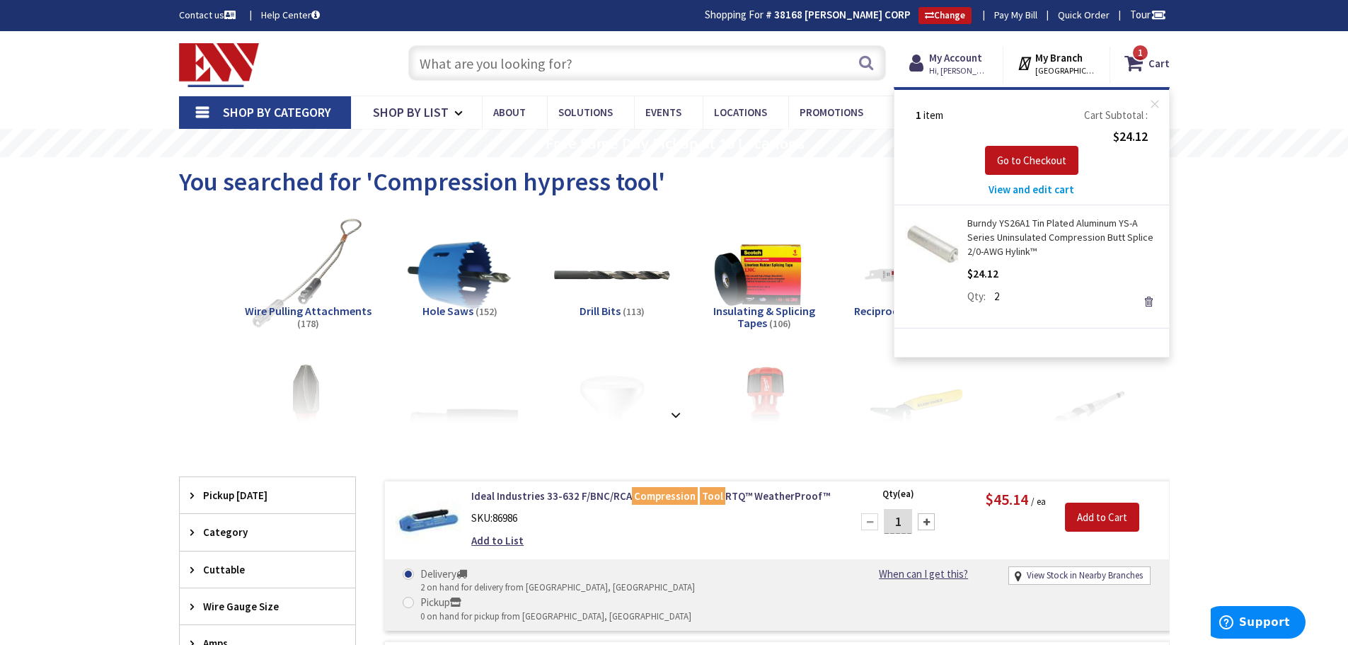
click at [1049, 187] on span "View and edit cart" at bounding box center [1032, 189] width 86 height 13
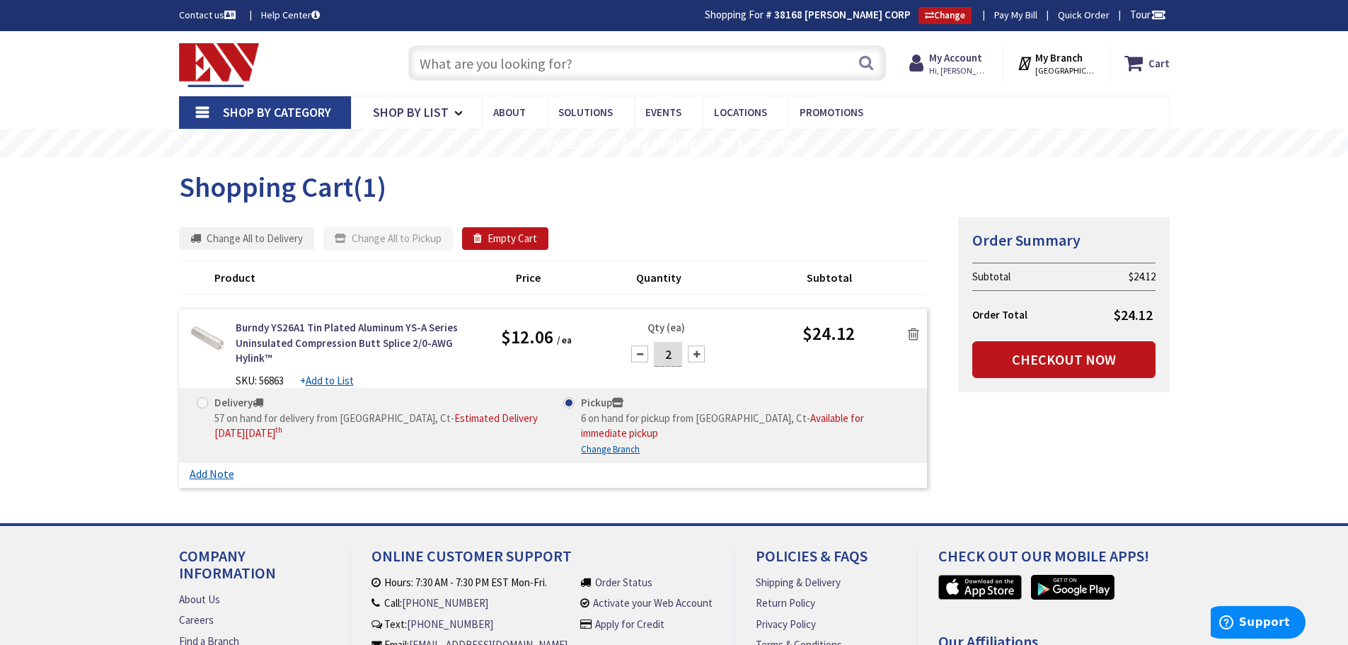
click at [638, 354] on div at bounding box center [639, 353] width 17 height 17
type input "1"
click at [608, 443] on u "Change Branch" at bounding box center [610, 449] width 59 height 12
select select "data-availability"
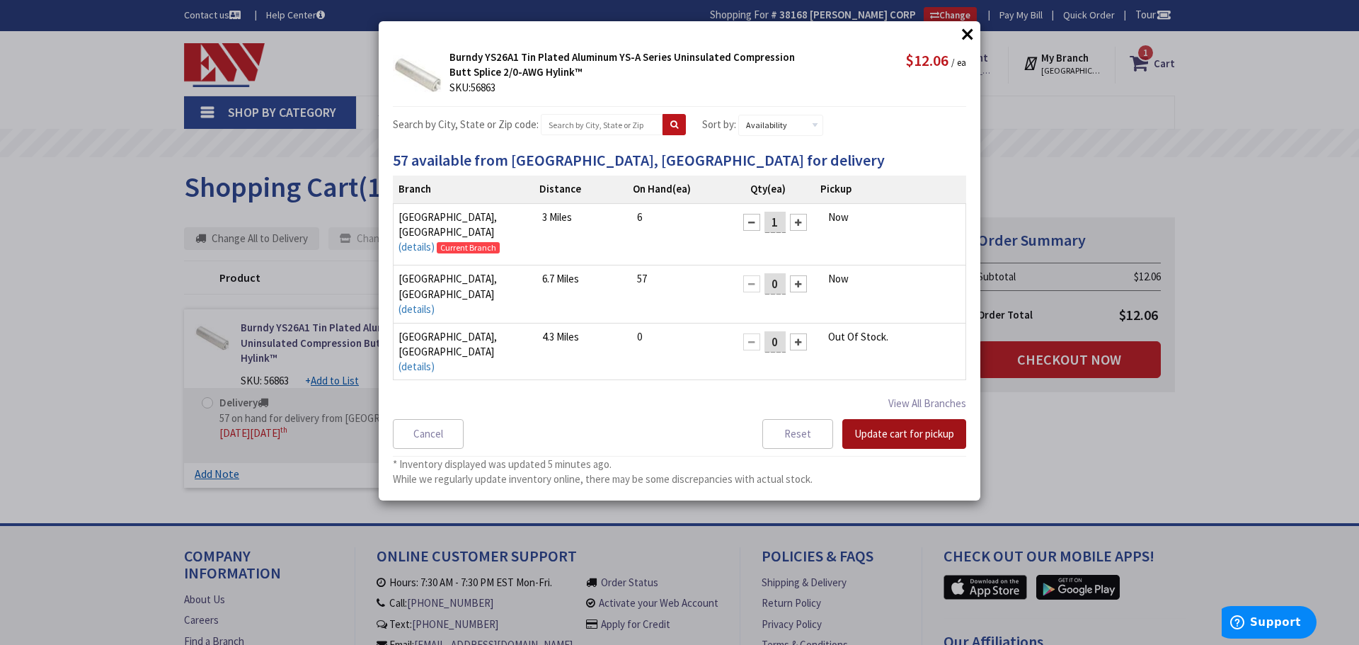
click at [935, 437] on button "Update cart for pickup" at bounding box center [904, 434] width 124 height 30
drag, startPoint x: 907, startPoint y: 84, endPoint x: 914, endPoint y: 91, distance: 10.5
drag, startPoint x: 914, startPoint y: 91, endPoint x: 916, endPoint y: 82, distance: 8.6
drag, startPoint x: 916, startPoint y: 82, endPoint x: 941, endPoint y: 57, distance: 36.0
click at [977, 33] on button "×" at bounding box center [967, 33] width 21 height 21
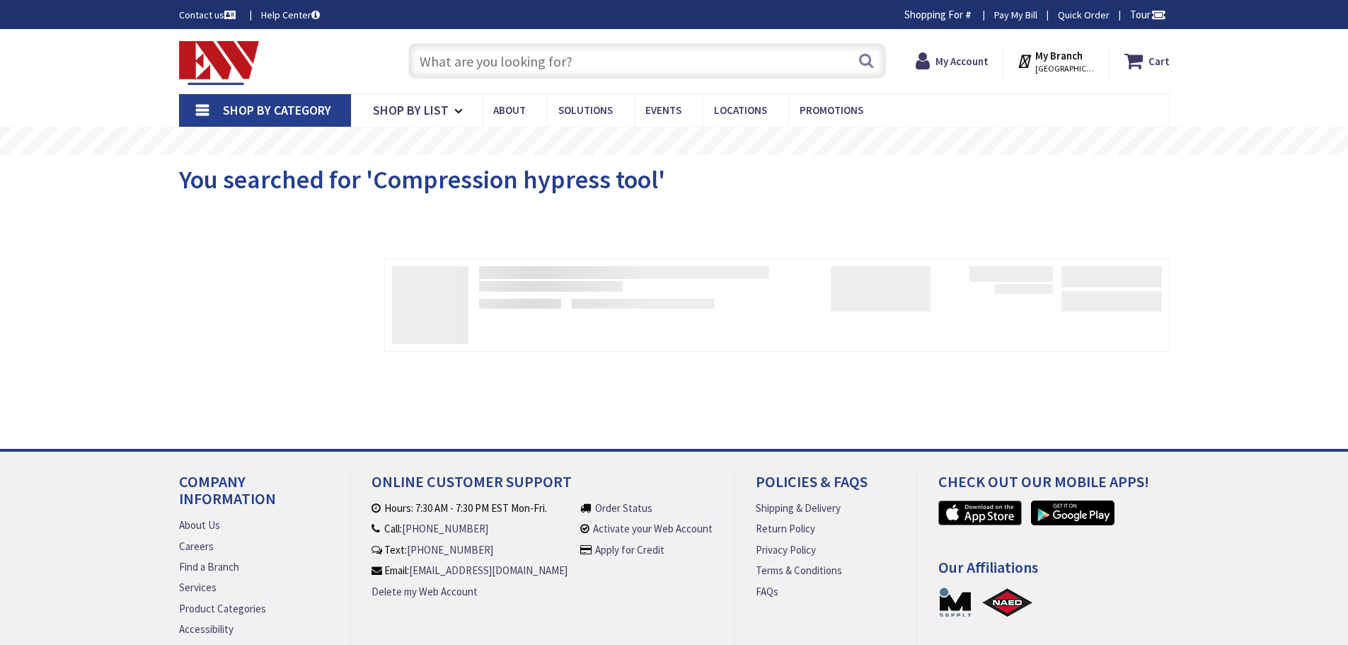
drag, startPoint x: 0, startPoint y: 0, endPoint x: 1159, endPoint y: 101, distance: 1163.6
click at [935, 201] on div "You searched for 'Compression hypress tool'" at bounding box center [674, 181] width 991 height 53
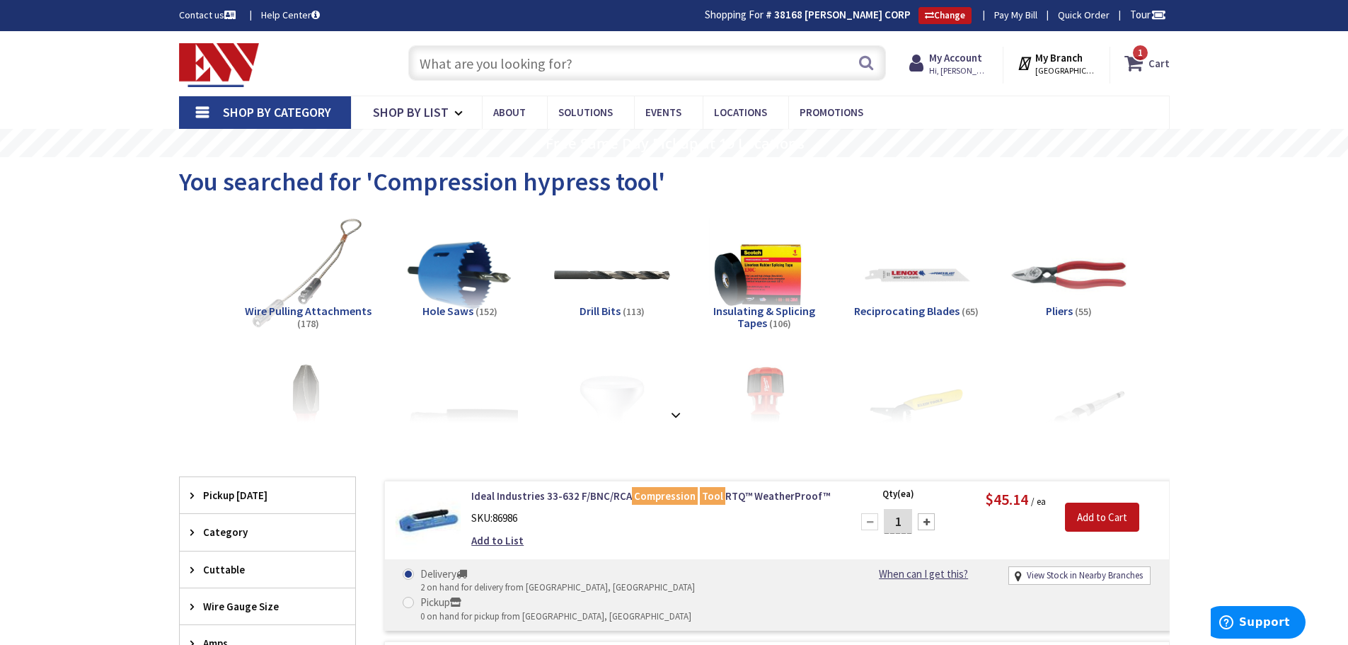
click at [1145, 59] on span "1 1 items" at bounding box center [1141, 53] width 18 height 18
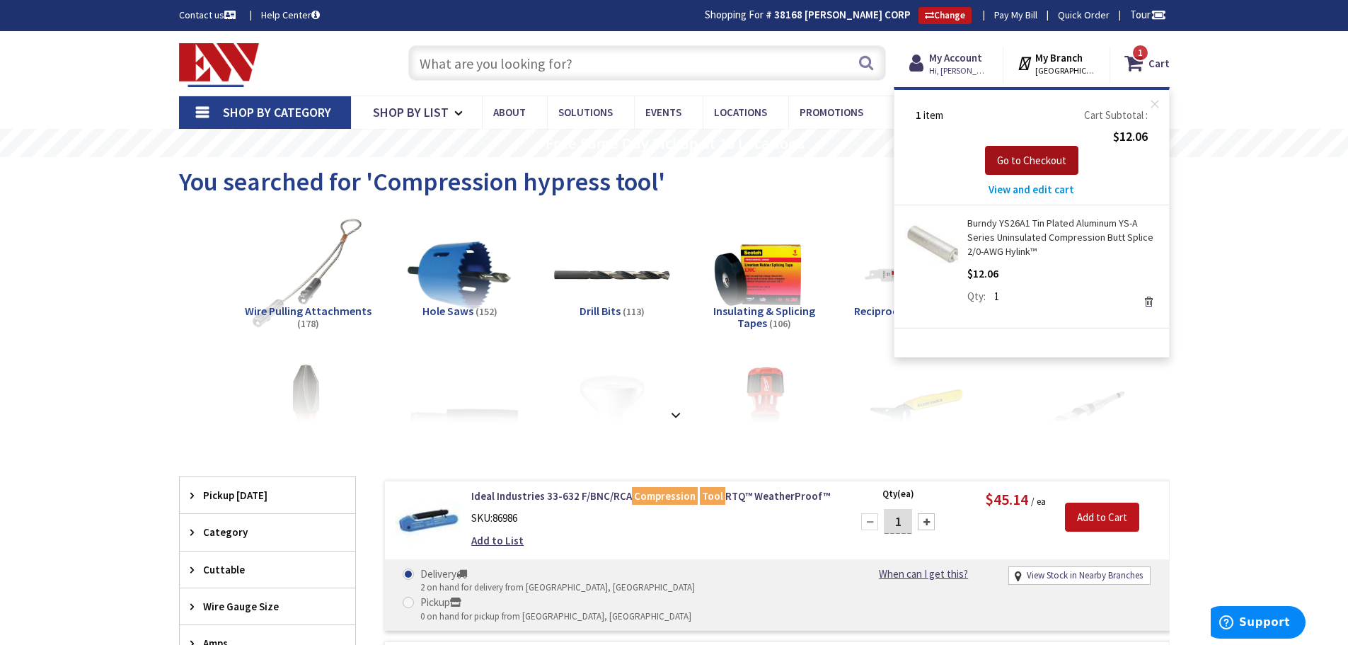
click at [1026, 156] on span "Go to Checkout" at bounding box center [1031, 160] width 69 height 13
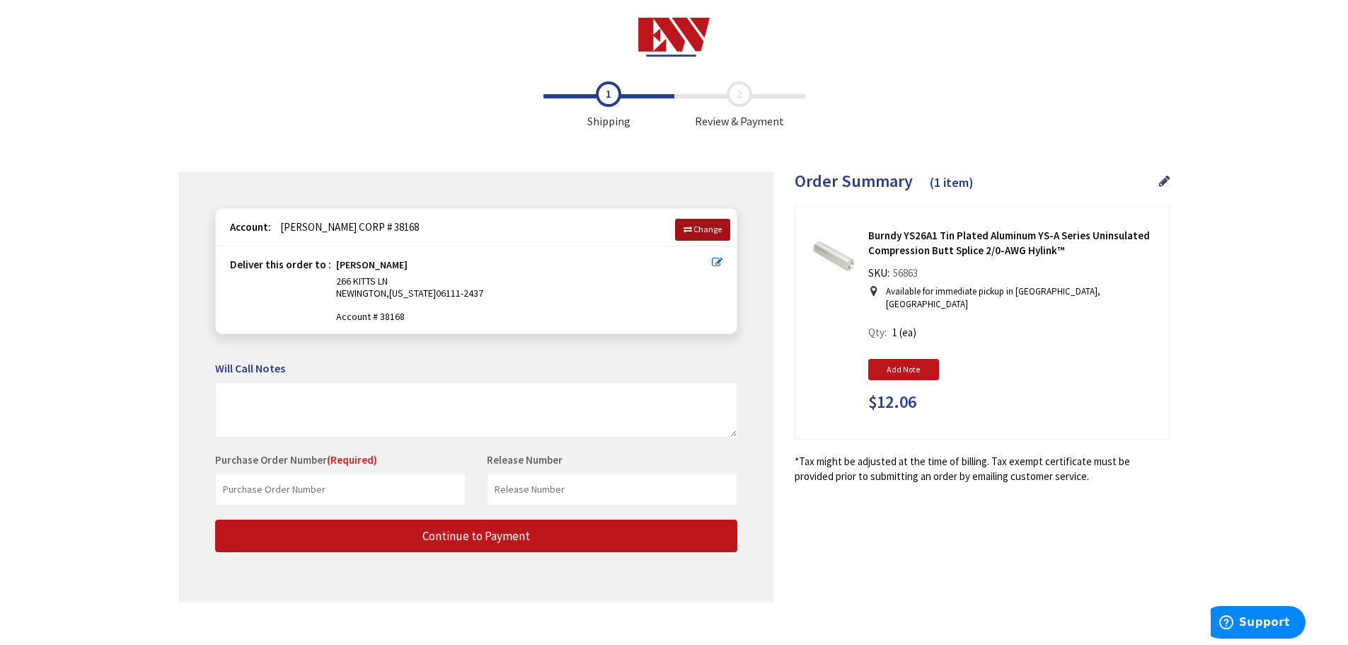
click at [696, 230] on span "Change" at bounding box center [708, 229] width 28 height 11
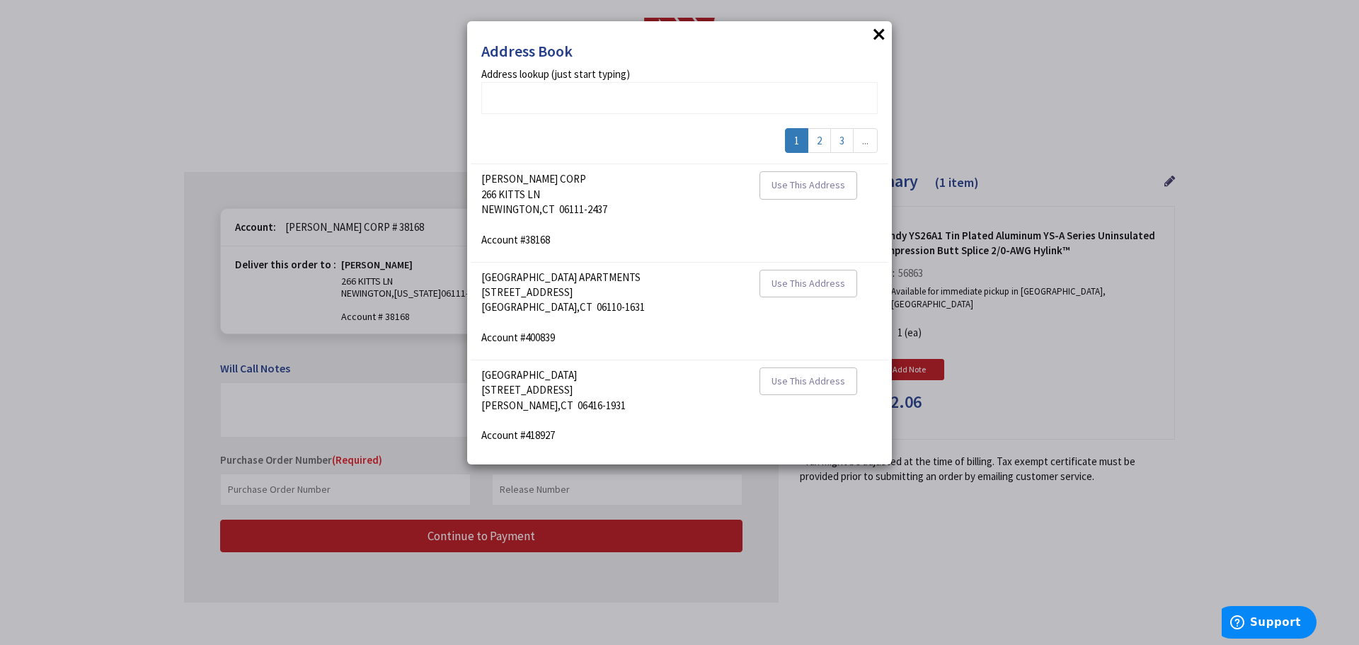
drag, startPoint x: 869, startPoint y: 25, endPoint x: 888, endPoint y: 34, distance: 21.2
drag, startPoint x: 888, startPoint y: 35, endPoint x: 875, endPoint y: 38, distance: 13.0
click at [877, 37] on button "×" at bounding box center [878, 33] width 21 height 21
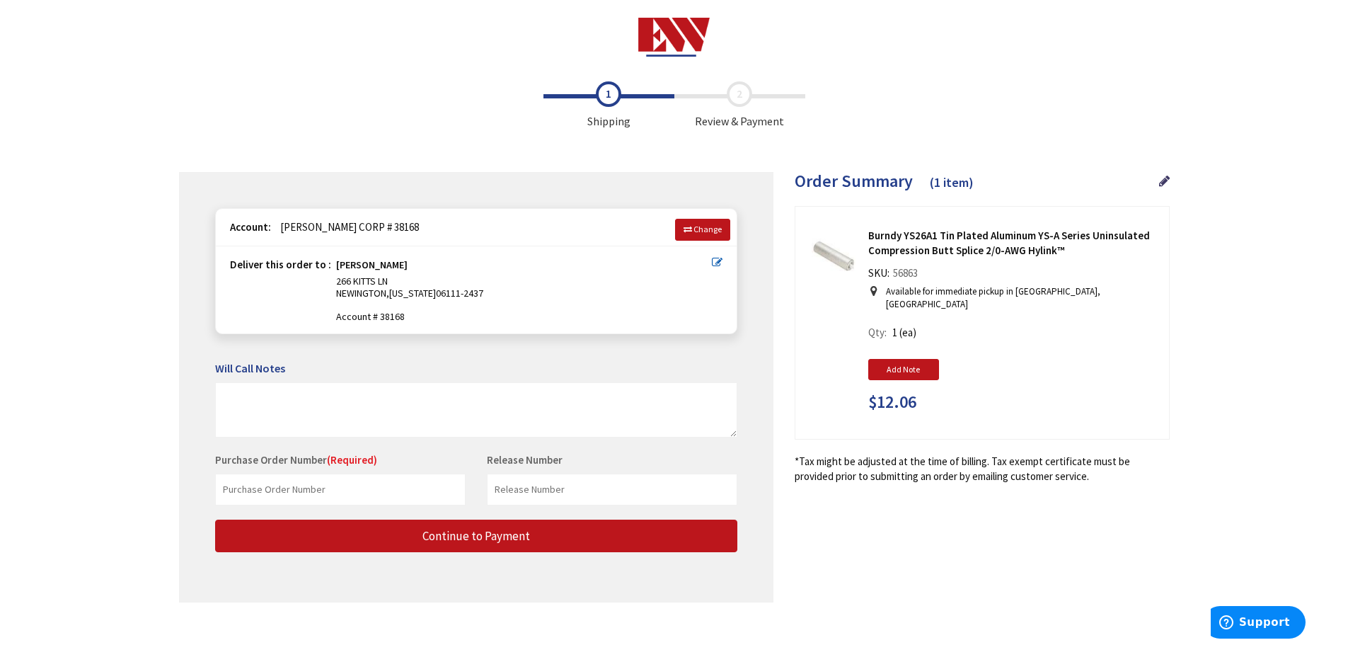
drag, startPoint x: 926, startPoint y: 2, endPoint x: 916, endPoint y: 236, distance: 233.7
click at [916, 236] on strong "Burndy YS26A1 Tin Plated Aluminum YS-A Series Uninsulated Compression Butt Spli…" at bounding box center [1013, 243] width 290 height 30
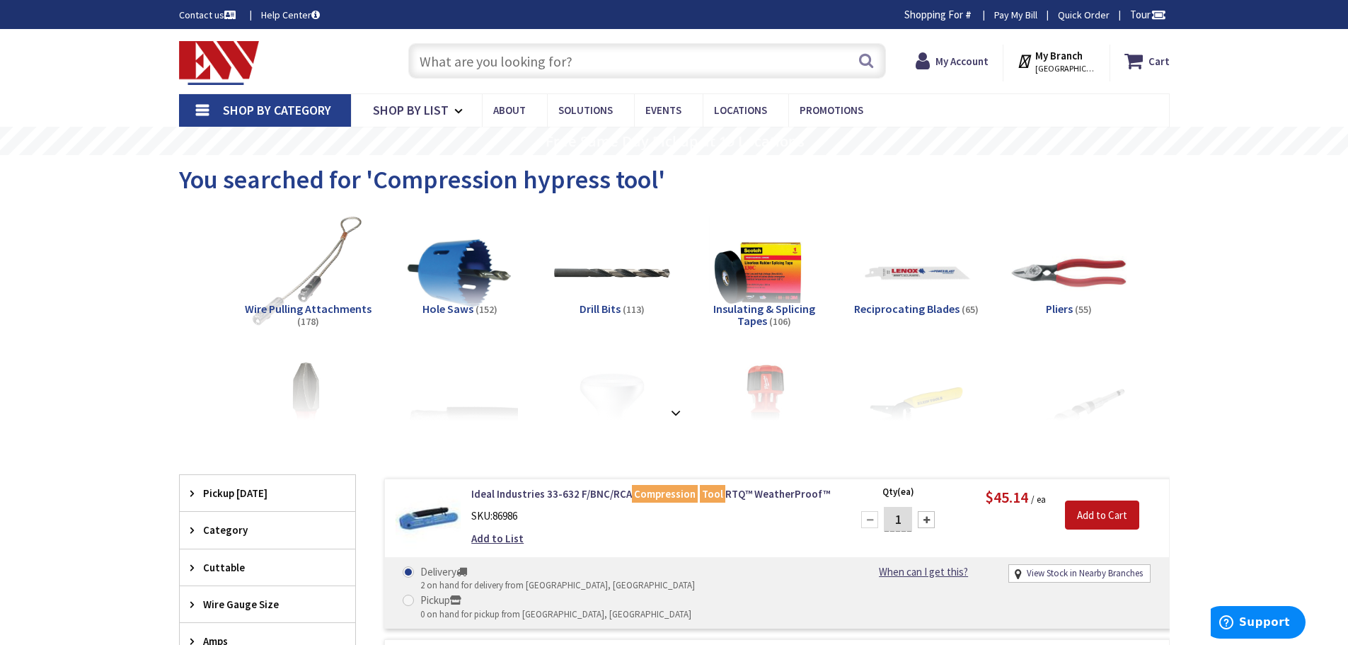
click at [602, 60] on input "text" at bounding box center [647, 60] width 478 height 35
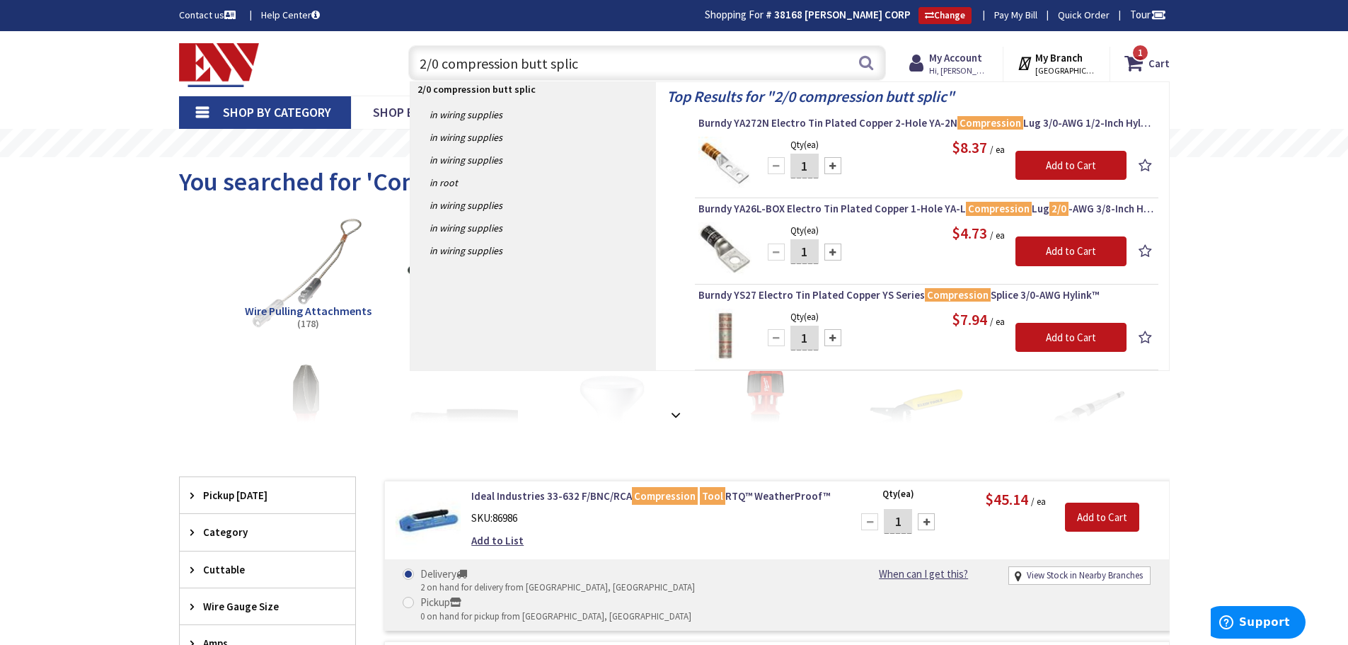
type input "2/0 compression butt splice"
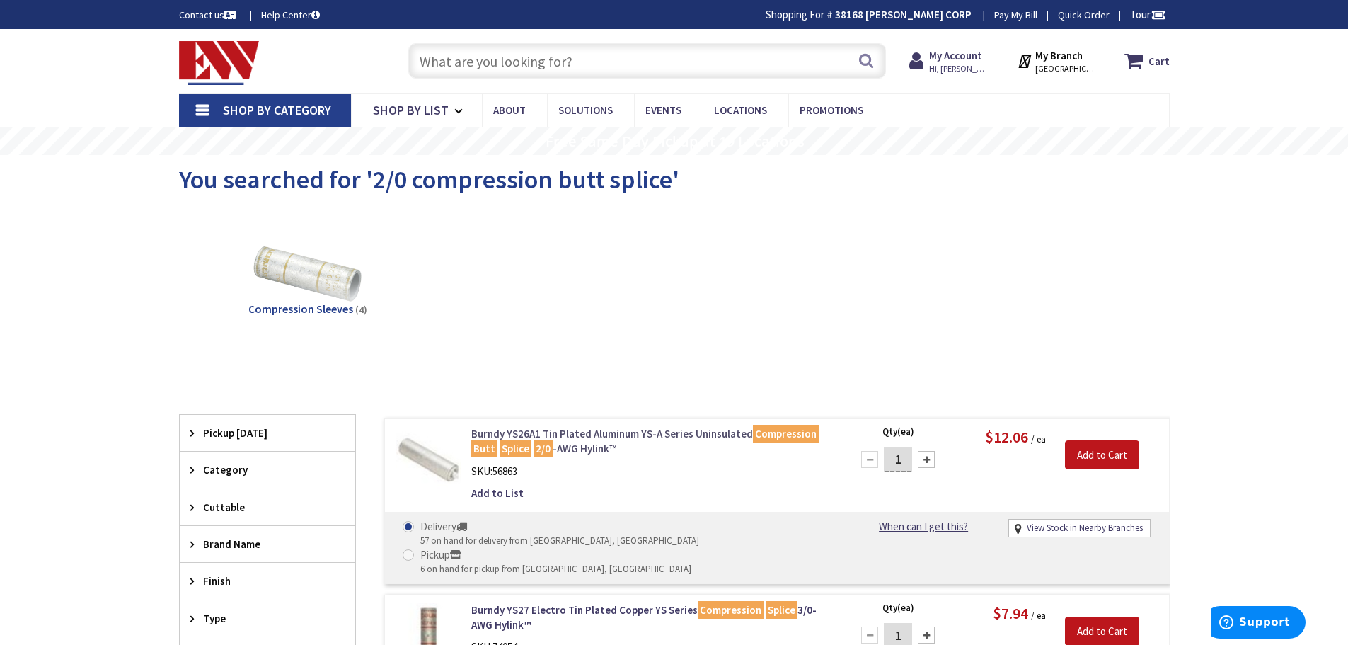
click at [554, 434] on link "Burndy YS26A1 Tin Plated Aluminum YS-A Series Uninsulated Compression Butt Spli…" at bounding box center [651, 441] width 360 height 30
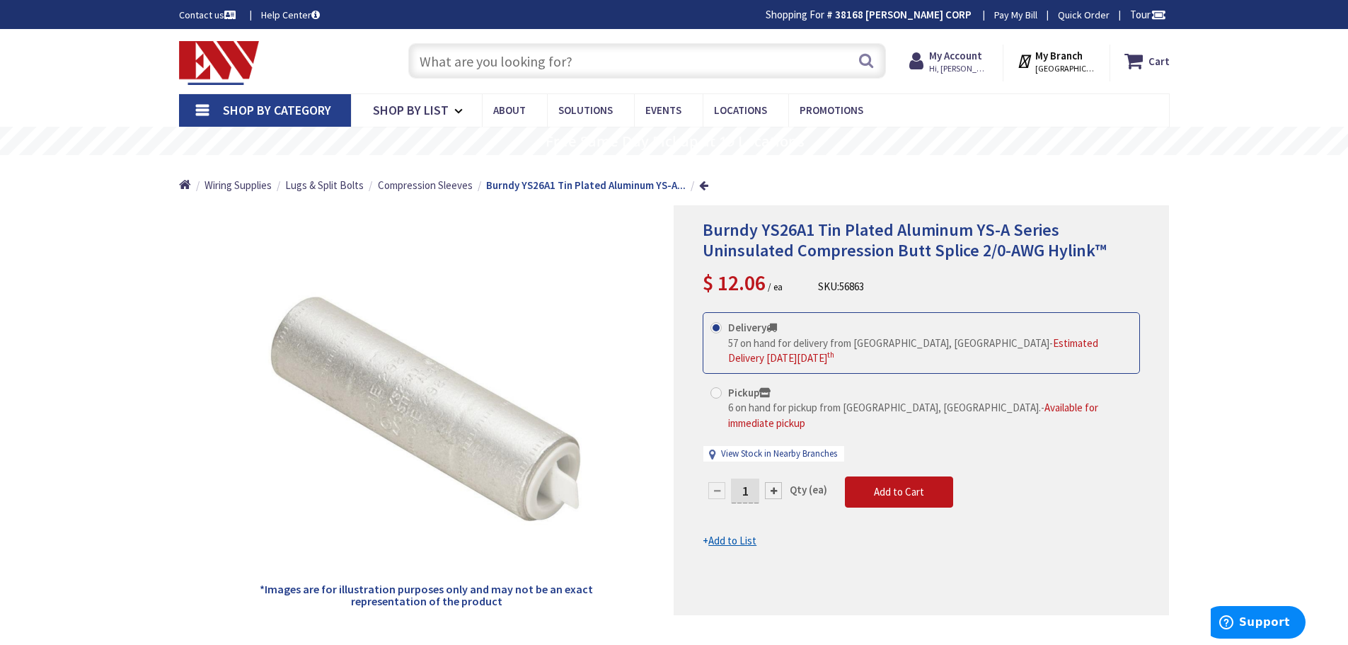
click at [716, 387] on span at bounding box center [716, 392] width 11 height 11
click at [716, 388] on input "Pickup 6 on hand for pickup from [GEOGRAPHIC_DATA], [GEOGRAPHIC_DATA]. - Availa…" at bounding box center [718, 392] width 9 height 9
radio input "true"
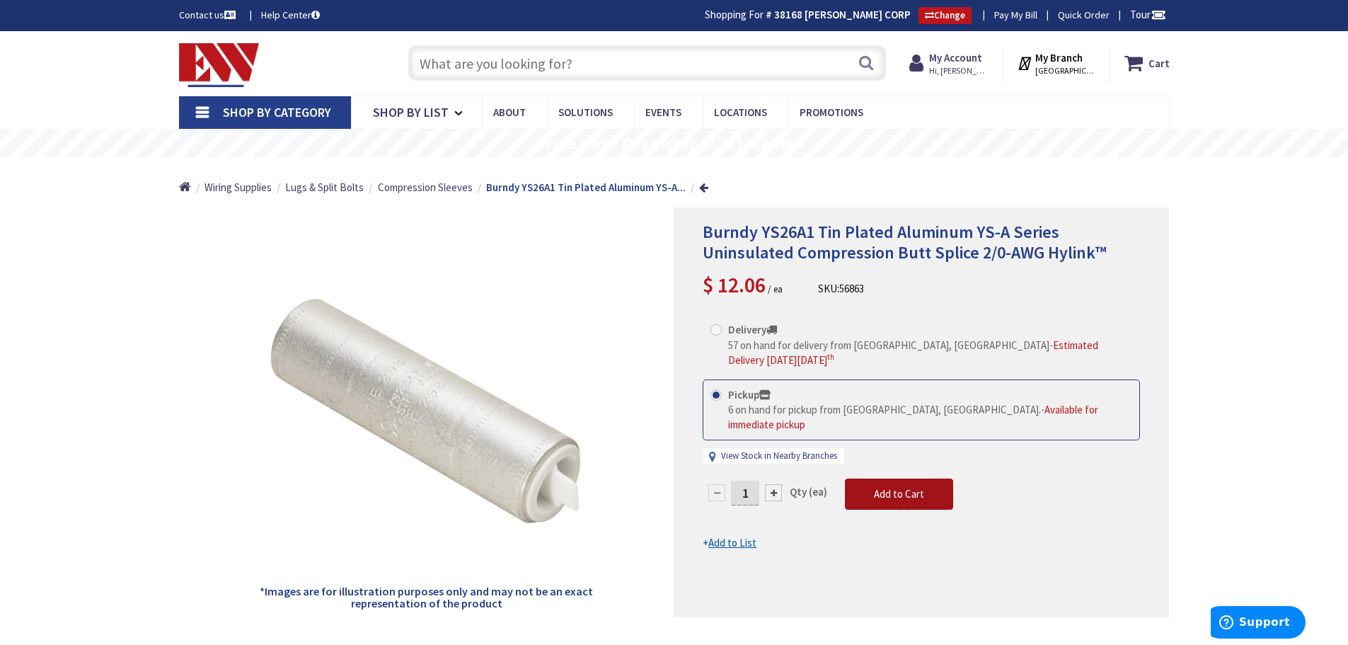
click at [920, 487] on span "Add to Cart" at bounding box center [899, 493] width 50 height 13
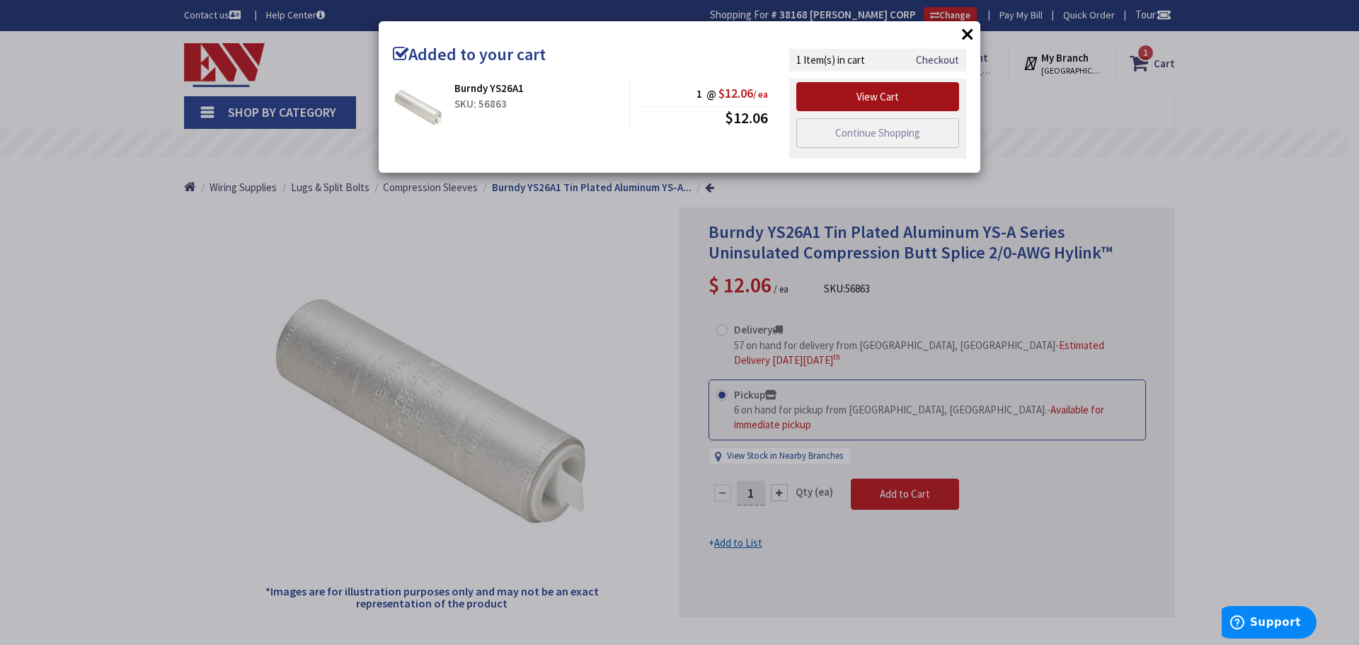
click at [849, 91] on link "View Cart" at bounding box center [877, 97] width 163 height 30
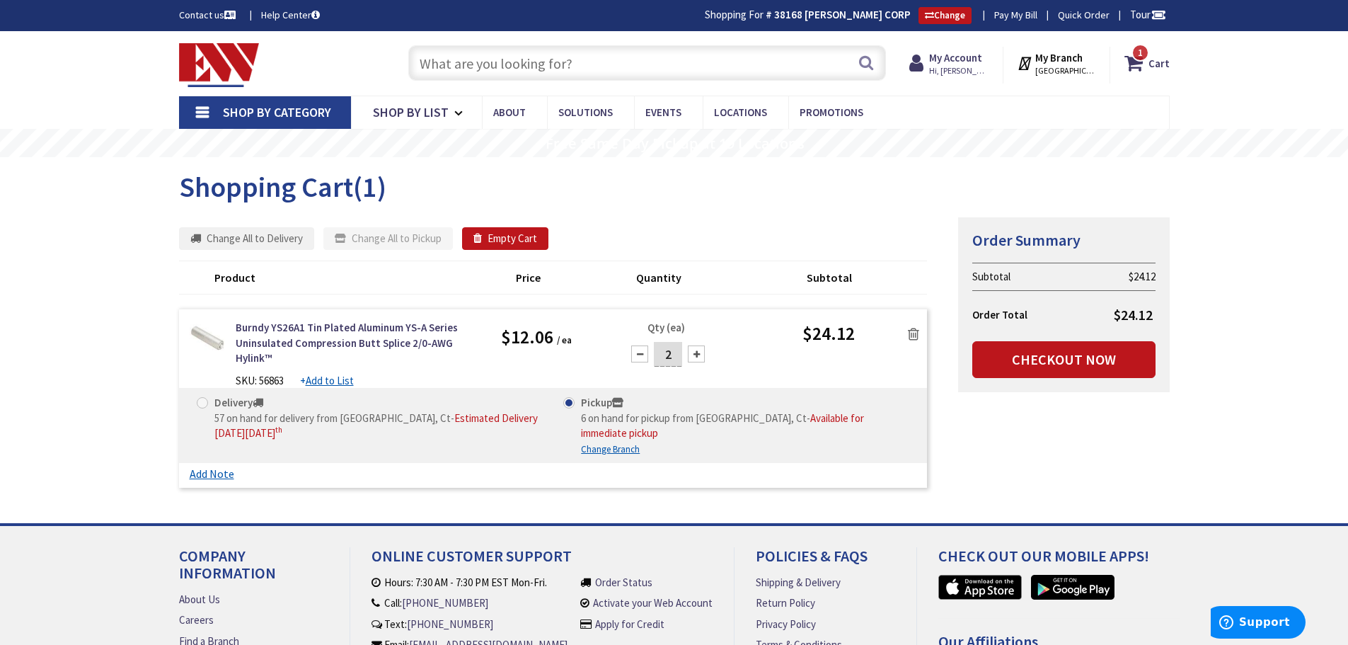
click at [642, 353] on div at bounding box center [639, 353] width 17 height 17
click at [699, 357] on div at bounding box center [696, 353] width 17 height 17
type input "2"
click at [1042, 357] on link "Checkout Now" at bounding box center [1063, 359] width 183 height 37
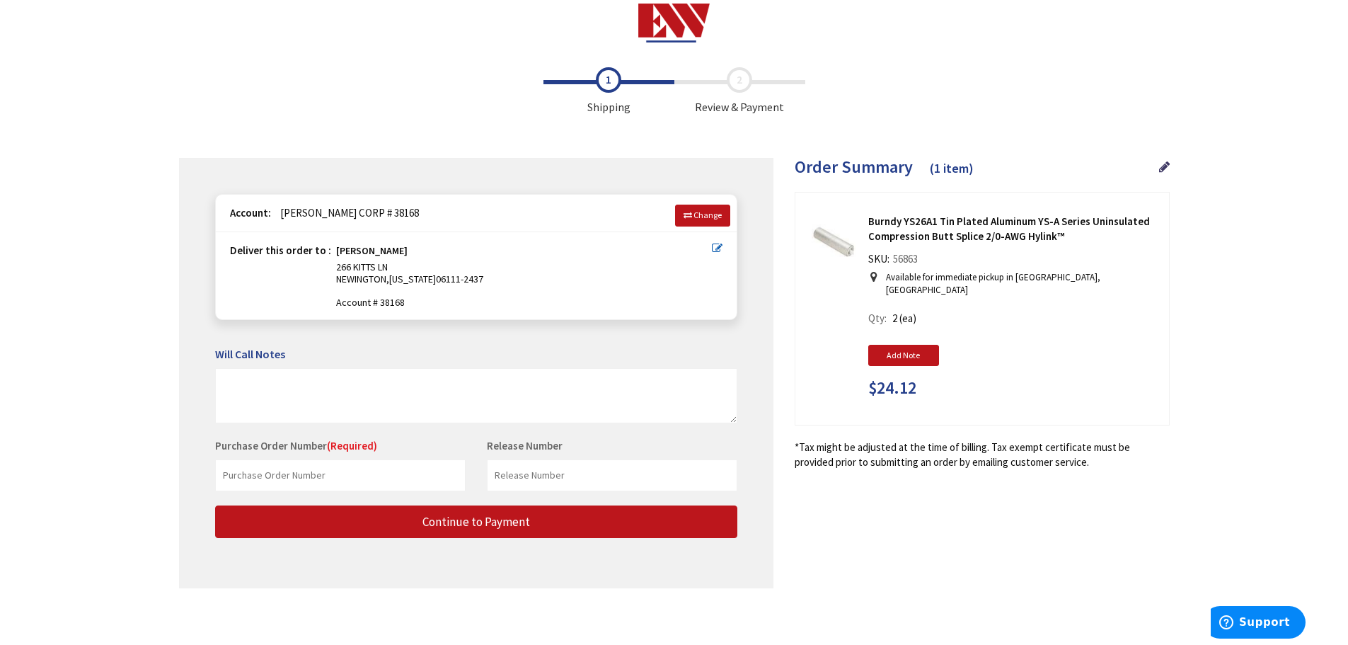
scroll to position [18, 0]
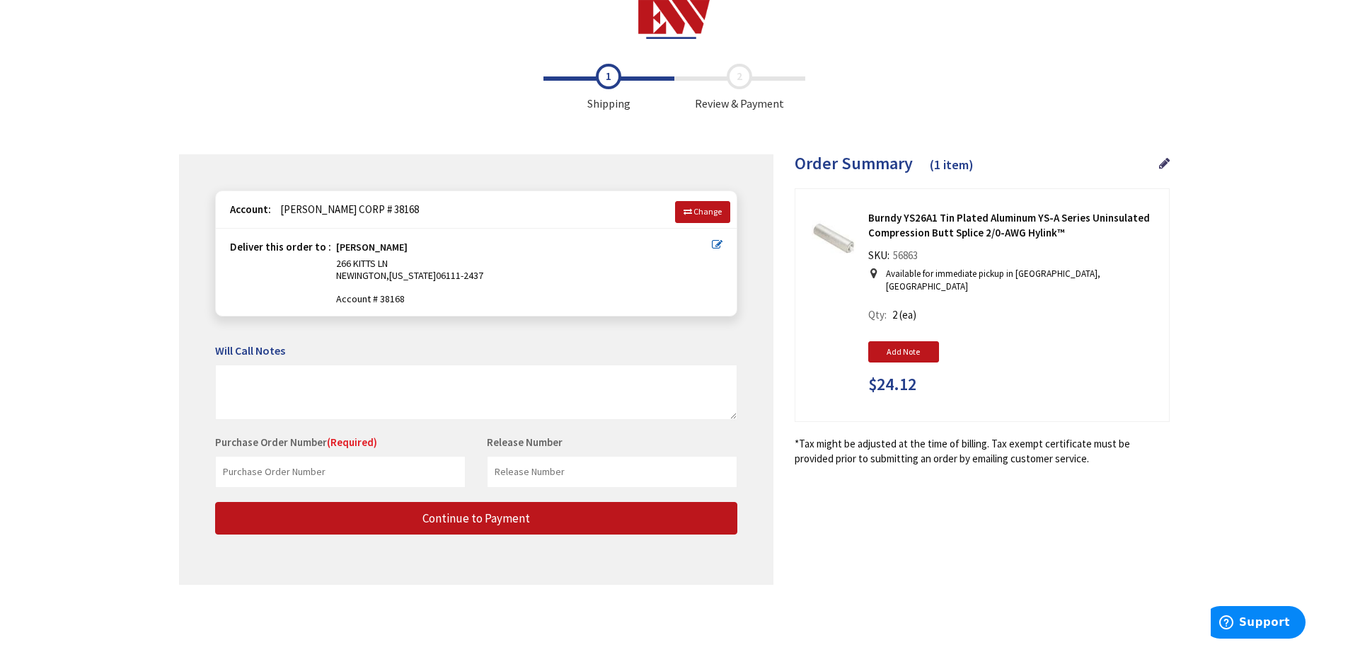
click at [919, 276] on p "Available for immediate pickup in [GEOGRAPHIC_DATA], [GEOGRAPHIC_DATA]" at bounding box center [1018, 281] width 265 height 26
click at [1163, 164] on icon at bounding box center [1164, 163] width 11 height 13
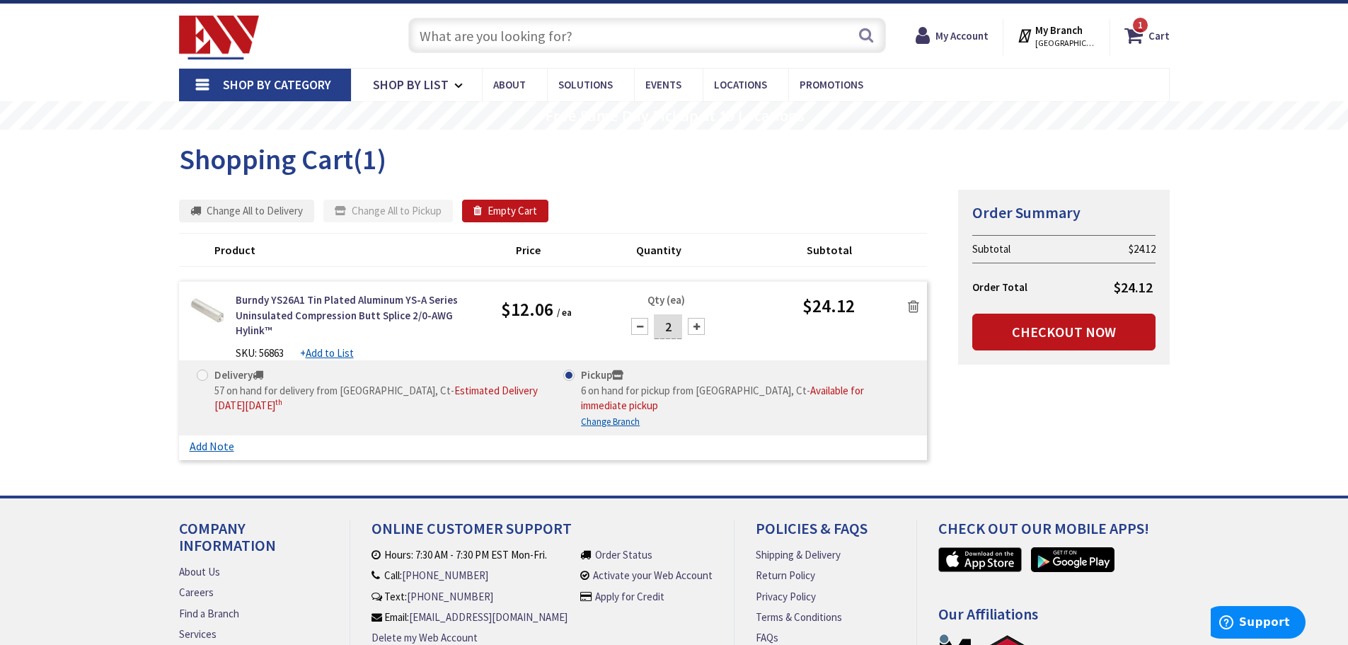
scroll to position [71, 0]
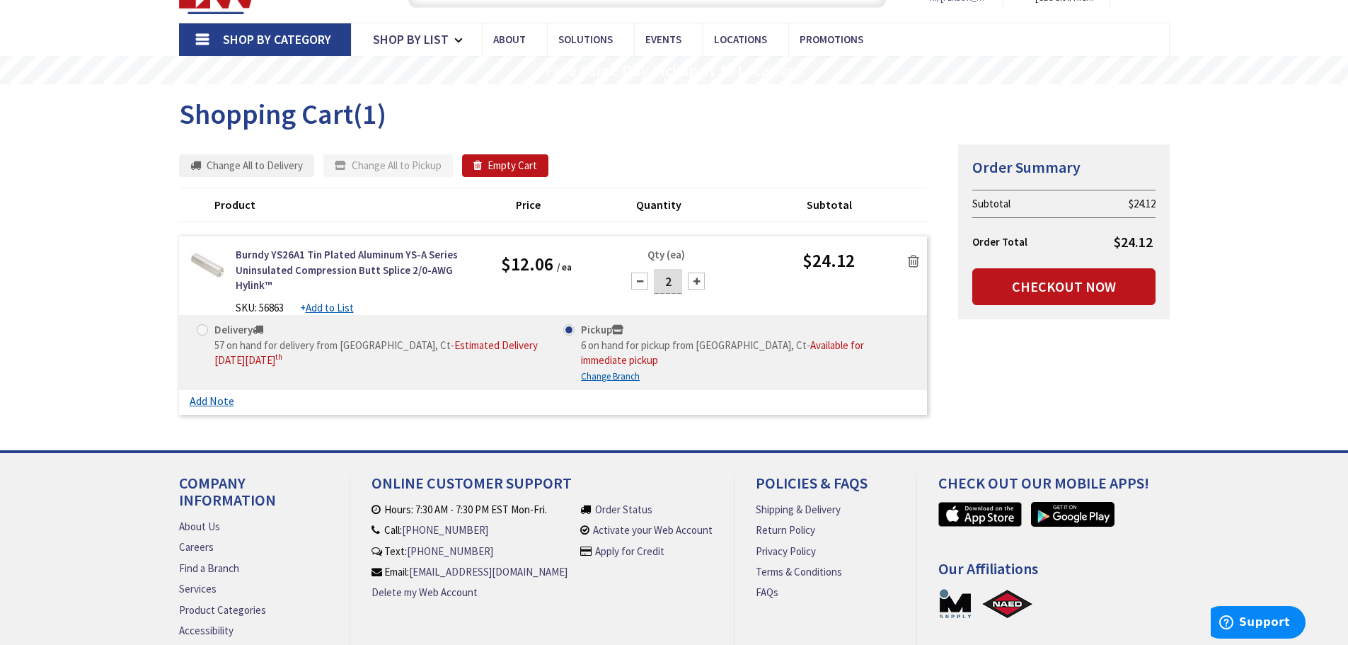
click at [783, 343] on span "Available for immediate pickup" at bounding box center [722, 352] width 283 height 28
click at [576, 334] on input "Pickup 6 on hand for pickup from [GEOGRAPHIC_DATA], Ct - Available for immediat…" at bounding box center [571, 329] width 9 height 9
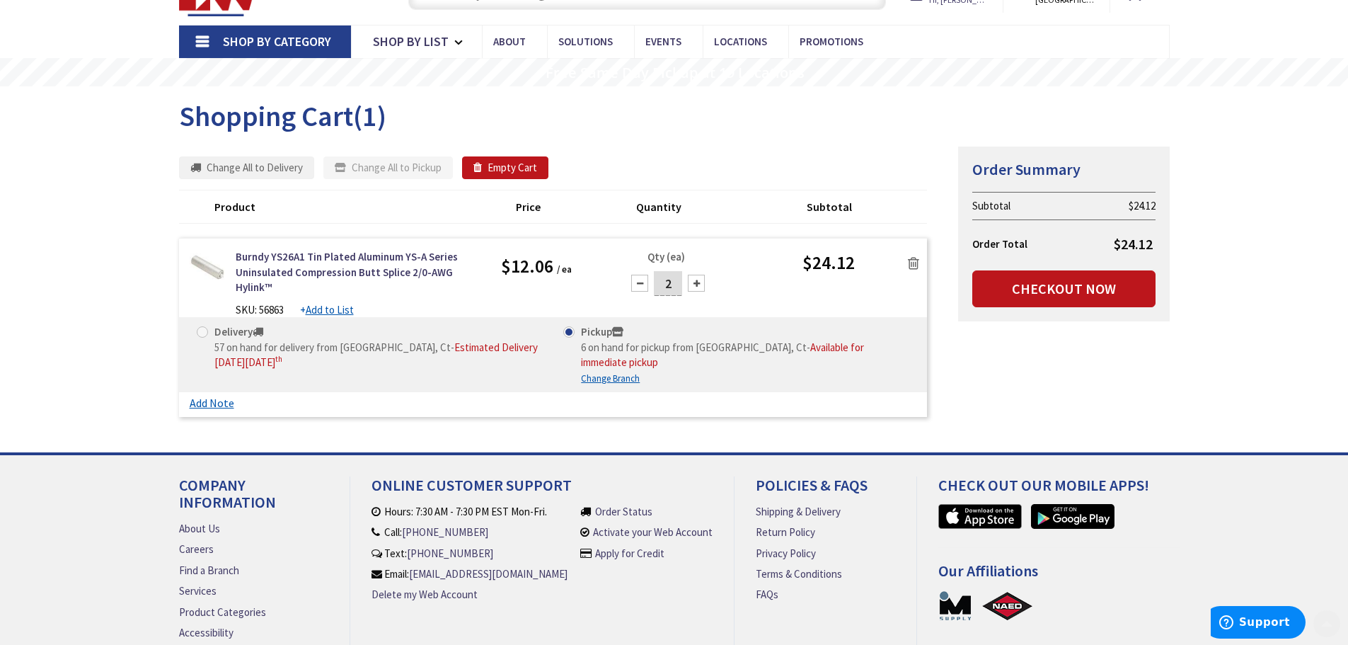
scroll to position [73, 0]
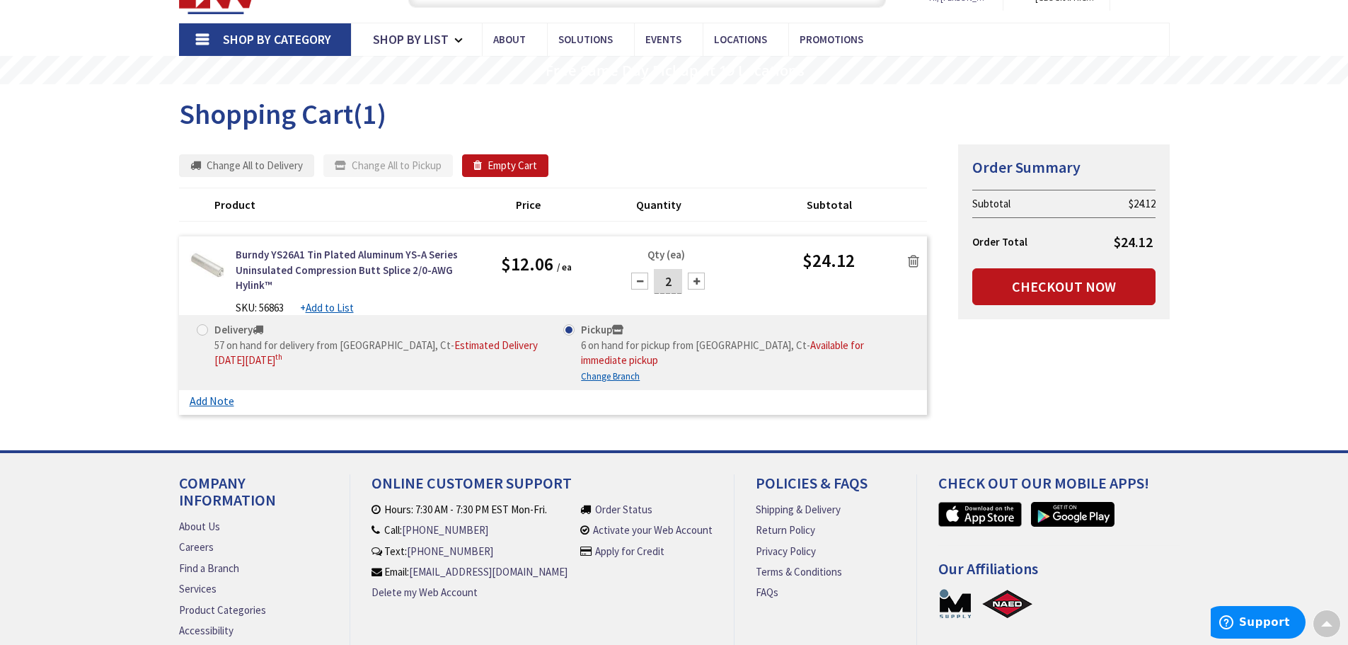
click at [832, 344] on span "Available for immediate pickup" at bounding box center [722, 352] width 283 height 28
click at [576, 334] on input "Pickup 6 on hand for pickup from New Britain, Ct - Available for immediate pick…" at bounding box center [571, 329] width 9 height 9
click at [776, 345] on span "Available for immediate pickup" at bounding box center [722, 352] width 283 height 28
click at [576, 334] on input "Pickup 6 on hand for pickup from New Britain, Ct - Available for immediate pick…" at bounding box center [571, 329] width 9 height 9
click at [1006, 284] on link "Checkout Now" at bounding box center [1063, 286] width 183 height 37
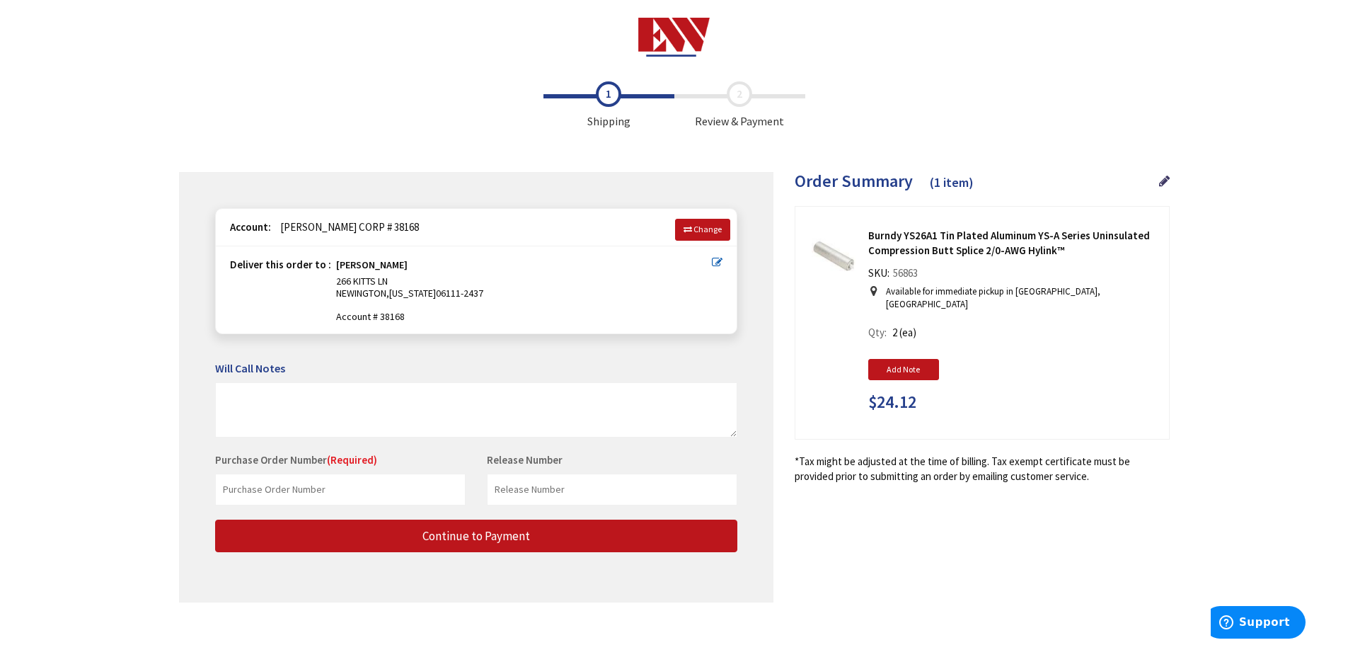
click at [718, 258] on icon at bounding box center [717, 262] width 11 height 11
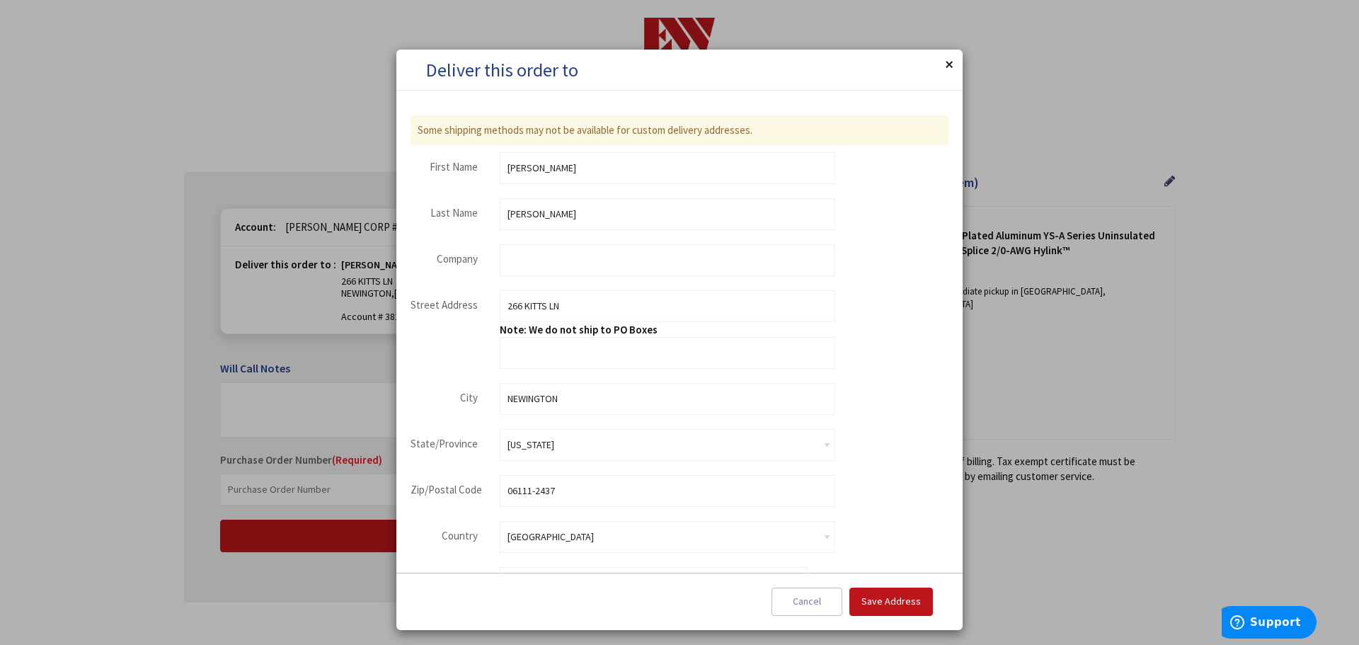
click at [951, 69] on button "Close" at bounding box center [948, 64] width 28 height 28
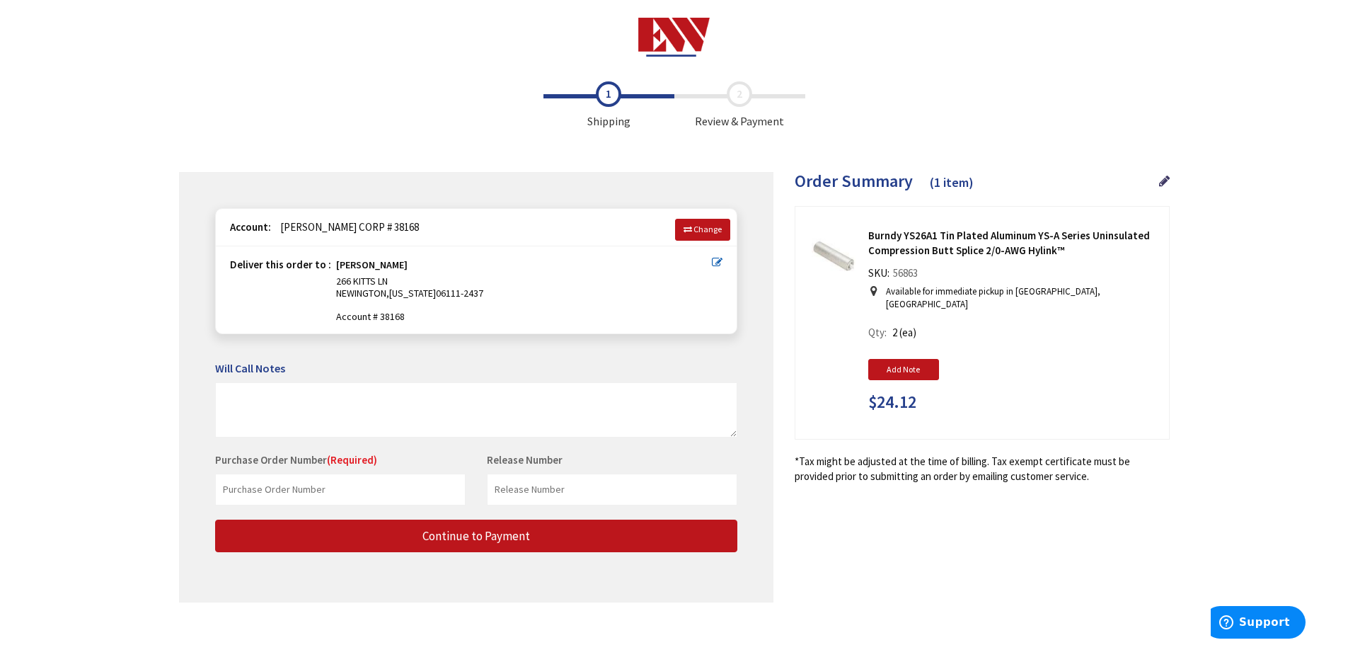
click at [836, 144] on div "Shipping Review & Payment Estimated Total $24.12 1 Some items on your order are…" at bounding box center [674, 345] width 991 height 542
